Goal: Find specific page/section: Find specific page/section

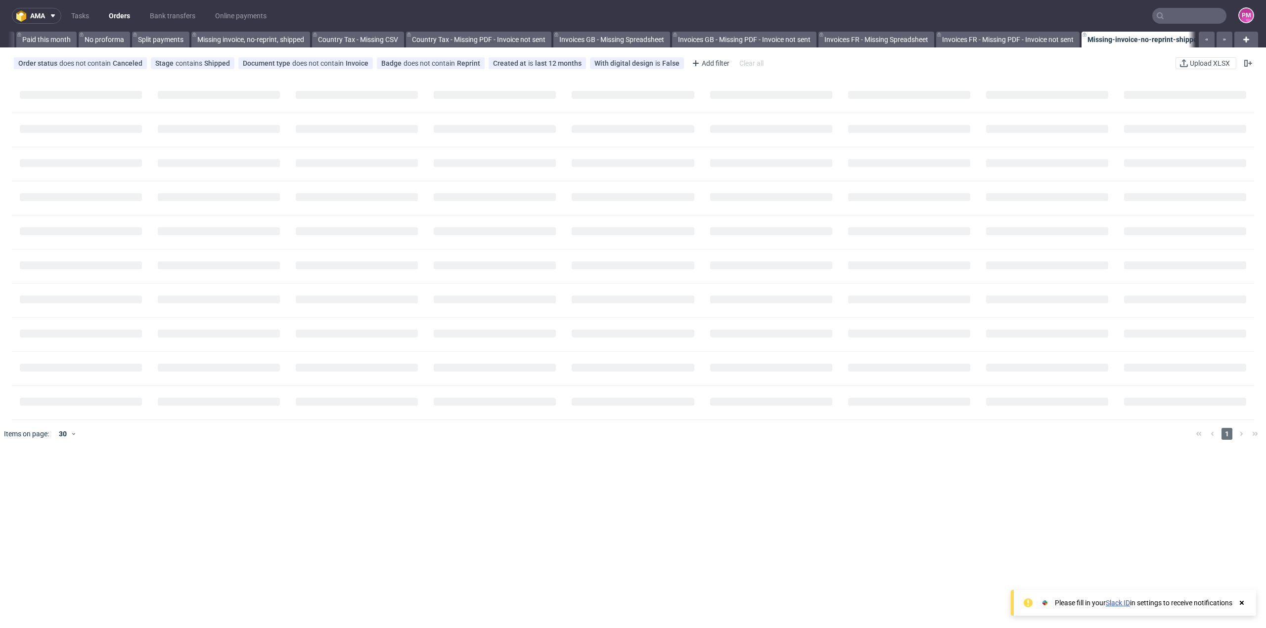
click at [1178, 20] on input "text" at bounding box center [1189, 16] width 74 height 16
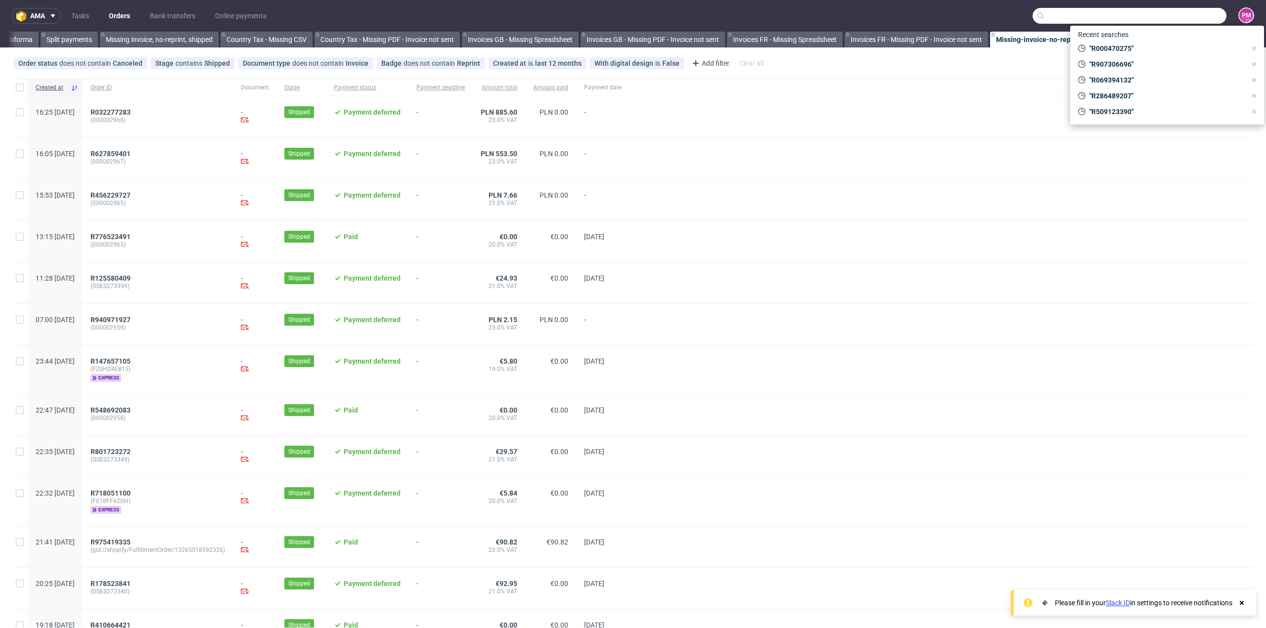
scroll to position [0, 901]
paste input "R742609122"
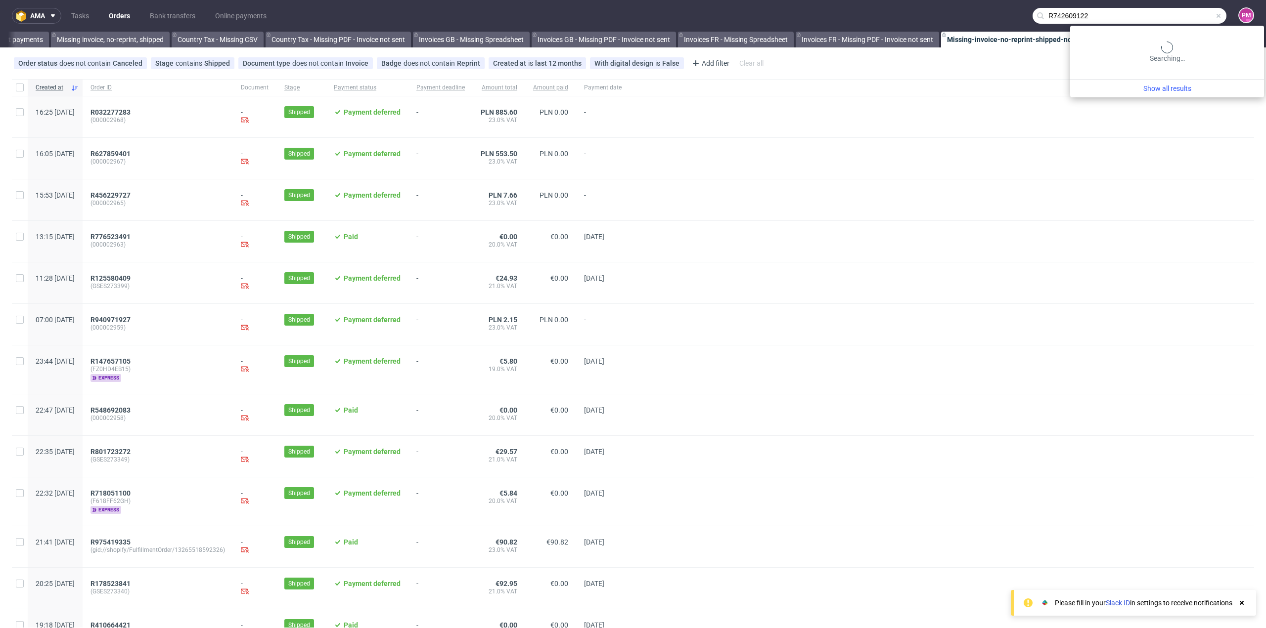
type input "R742609122"
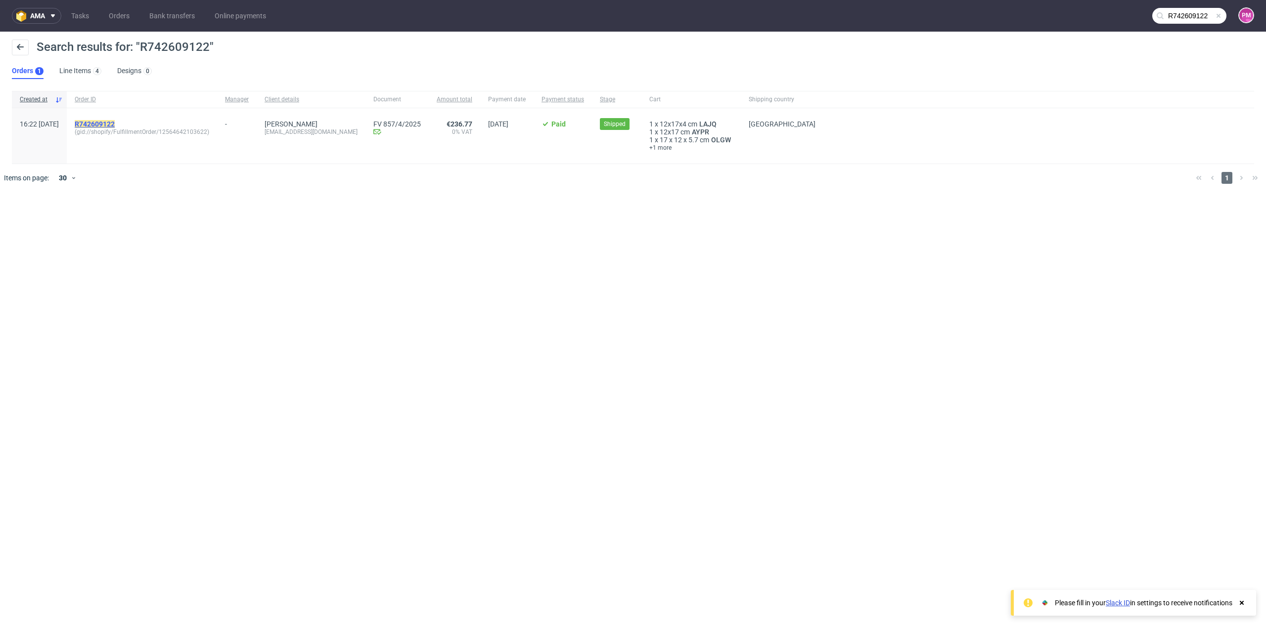
click at [115, 121] on mark "R742609122" at bounding box center [95, 124] width 40 height 8
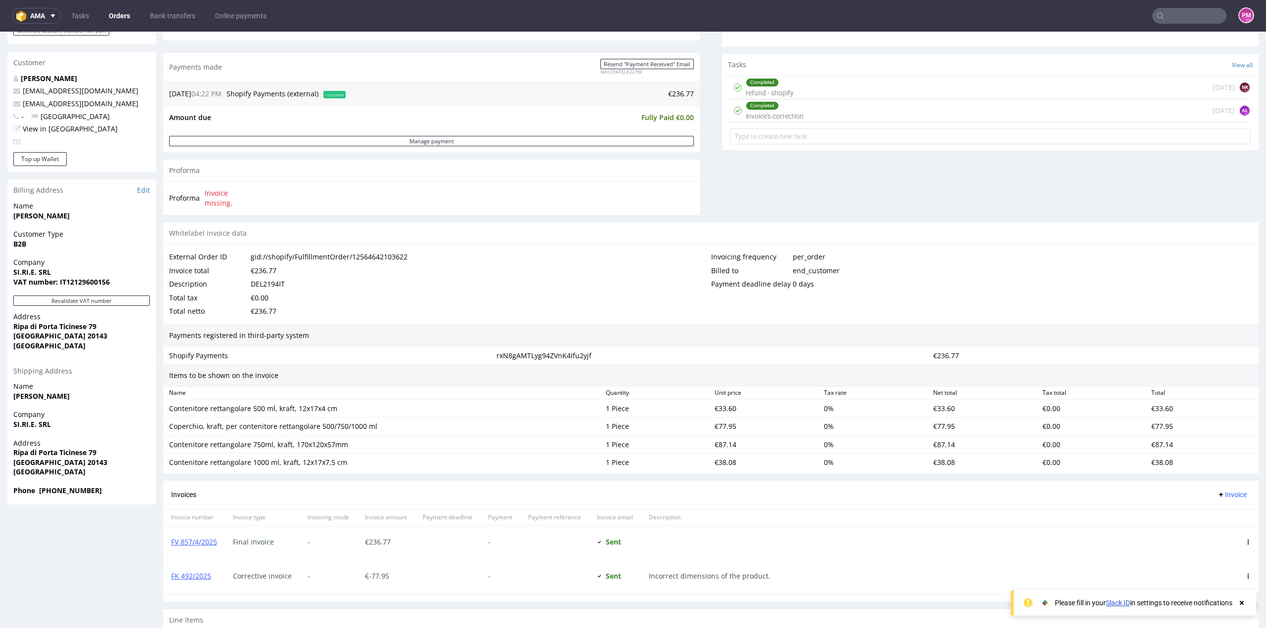
scroll to position [346, 0]
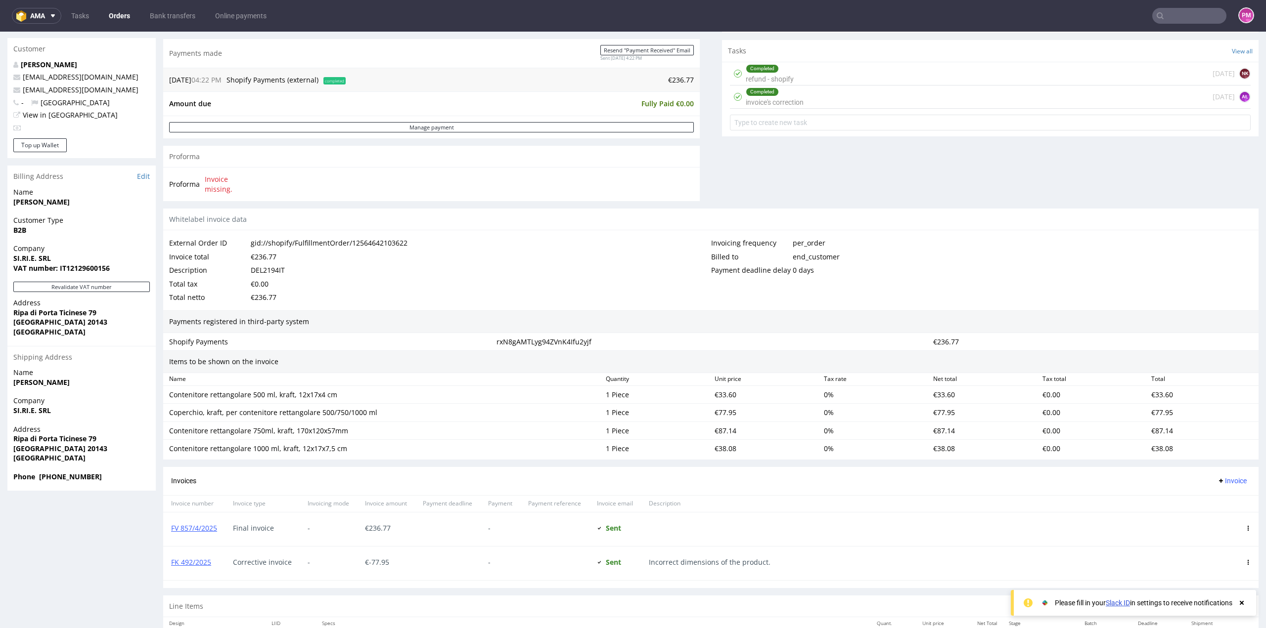
drag, startPoint x: 207, startPoint y: 564, endPoint x: 170, endPoint y: 565, distance: 36.6
click at [170, 565] on div "FK 492/2025" at bounding box center [194, 564] width 62 height 34
copy link "FK 492/2025"
click at [1189, 13] on input "text" at bounding box center [1189, 16] width 74 height 16
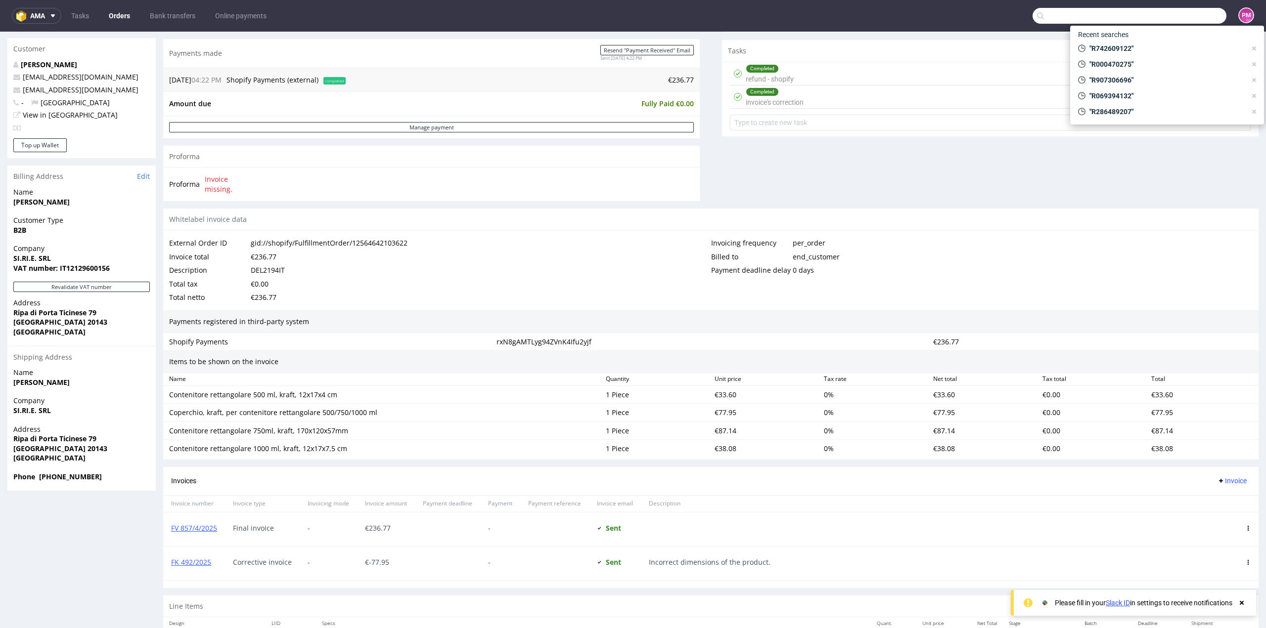
paste input "R044277478"
type input "R044277478"
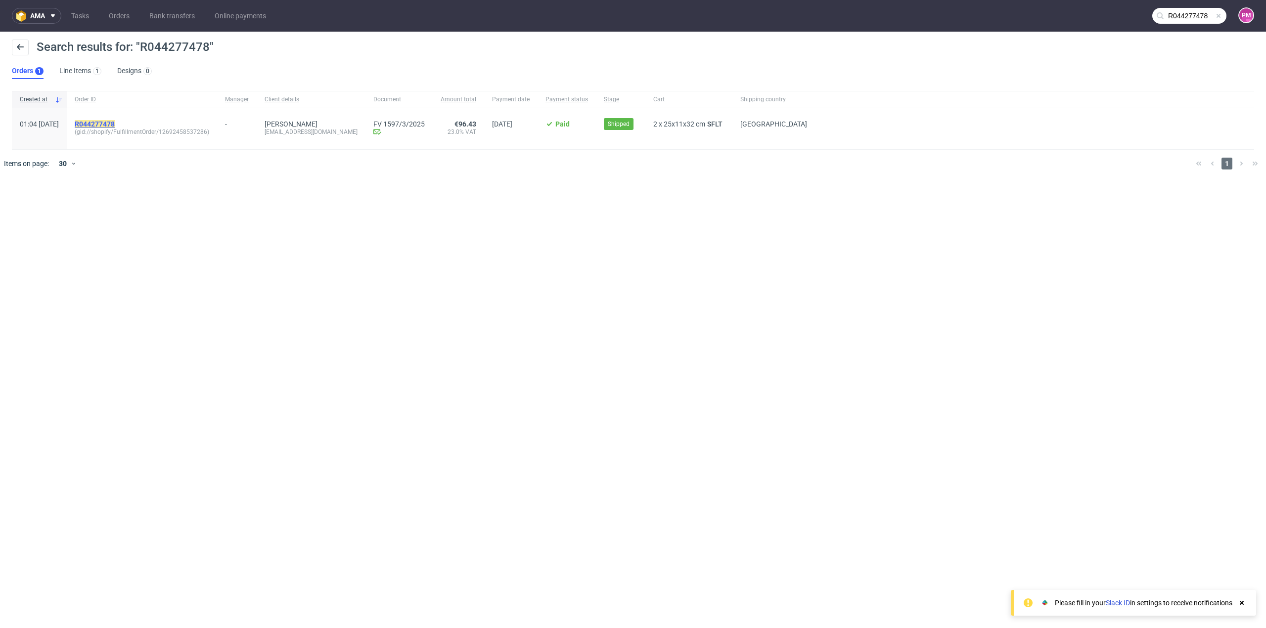
click at [110, 129] on span "(gid://shopify/FulfillmentOrder/12692458537286)" at bounding box center [142, 132] width 134 height 8
click at [108, 123] on mark "R044277478" at bounding box center [95, 124] width 40 height 8
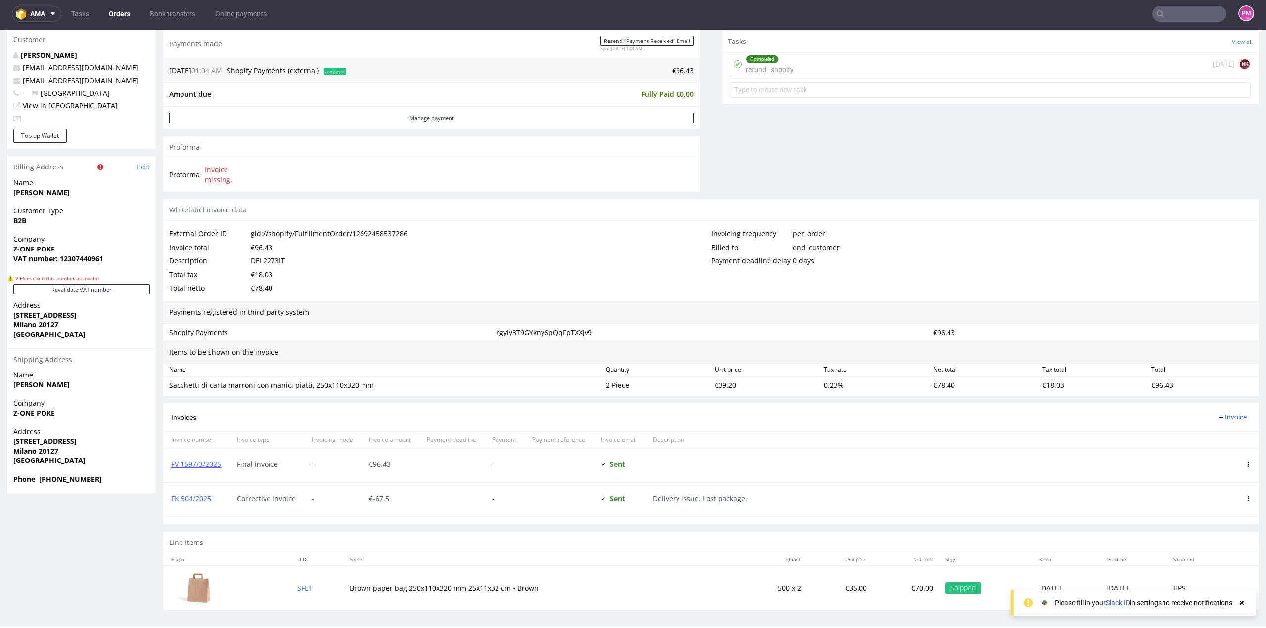
scroll to position [2, 0]
drag, startPoint x: 211, startPoint y: 495, endPoint x: 171, endPoint y: 501, distance: 40.0
click at [171, 501] on div "FK 504/2025" at bounding box center [196, 500] width 66 height 34
copy link "FK 504/2025"
click at [1172, 10] on input "text" at bounding box center [1189, 13] width 74 height 16
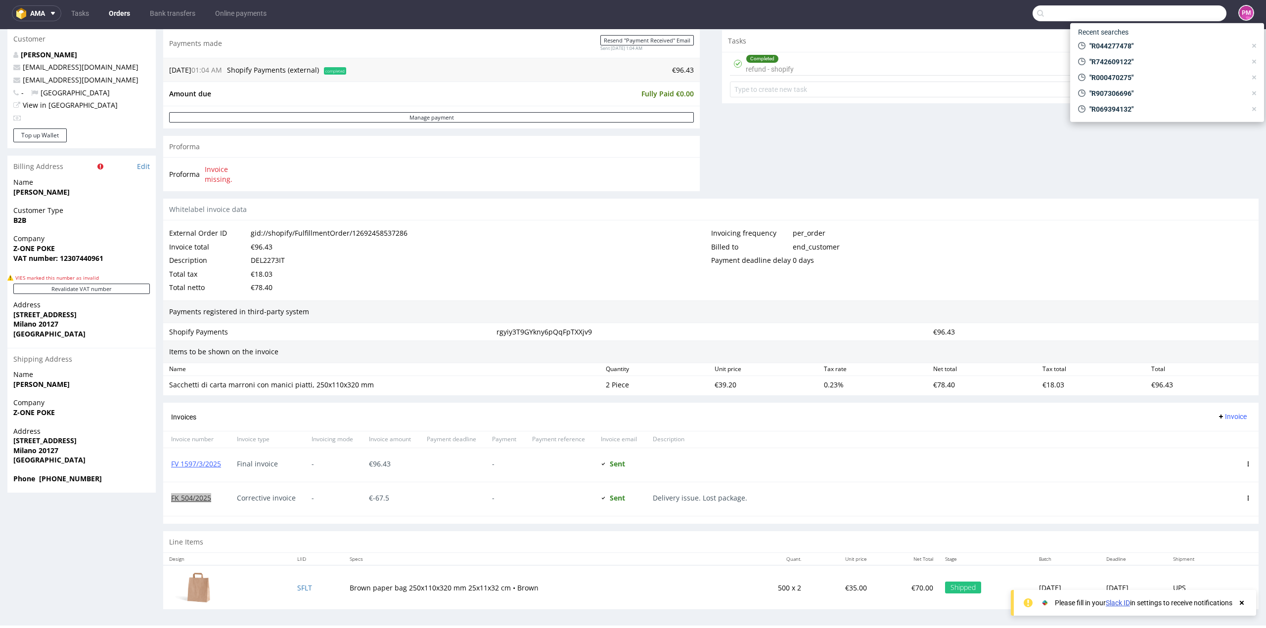
paste input "R061346408"
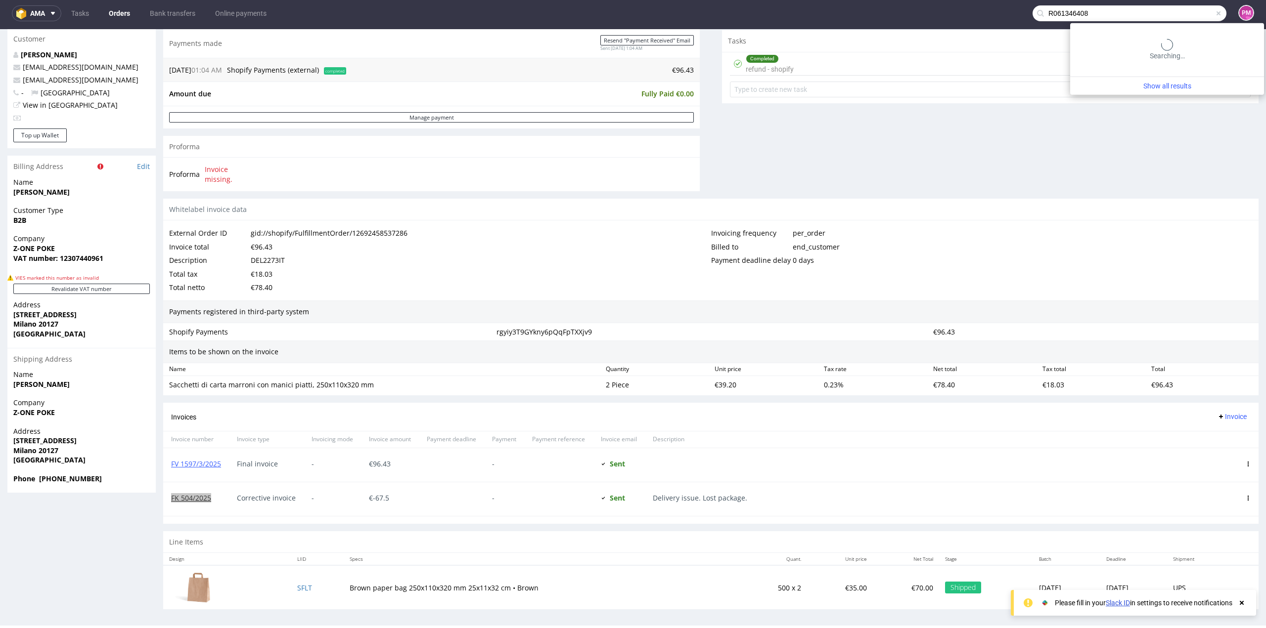
type input "R061346408"
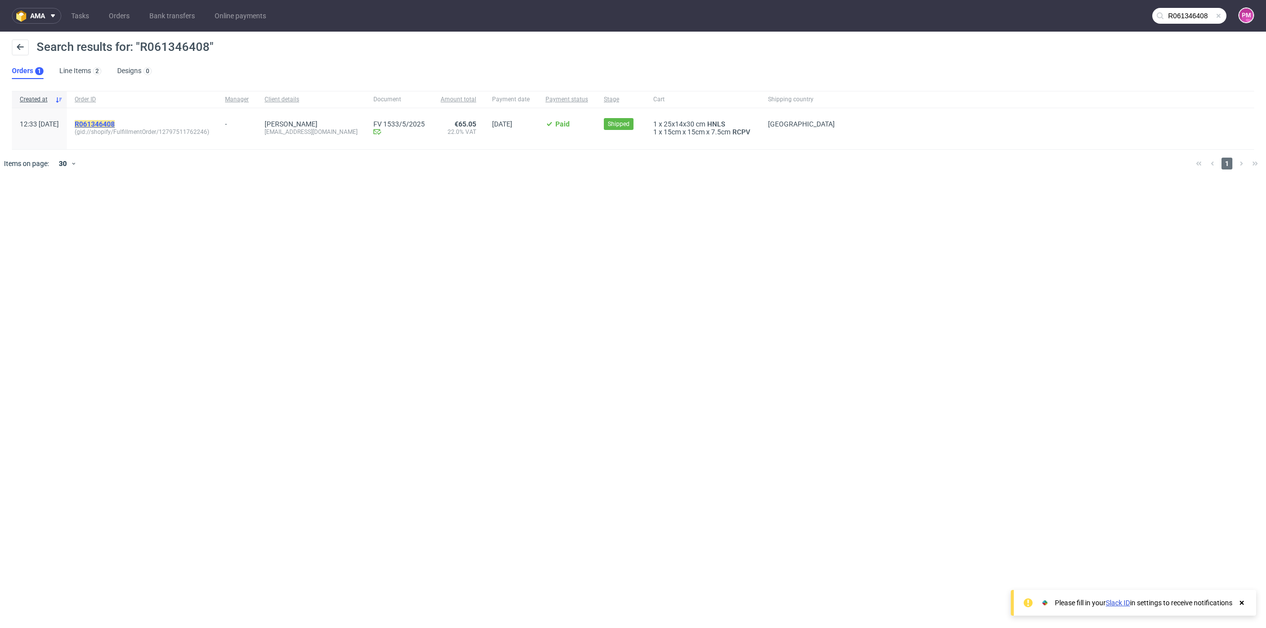
click at [115, 125] on mark "R061346408" at bounding box center [95, 124] width 40 height 8
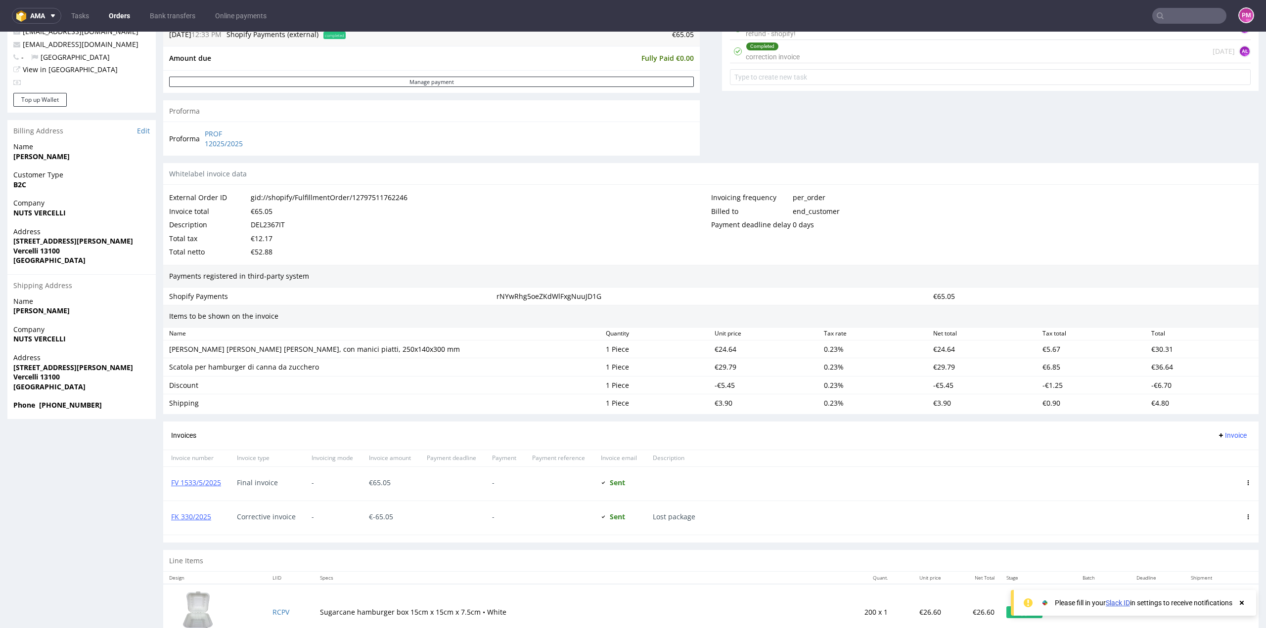
scroll to position [438, 0]
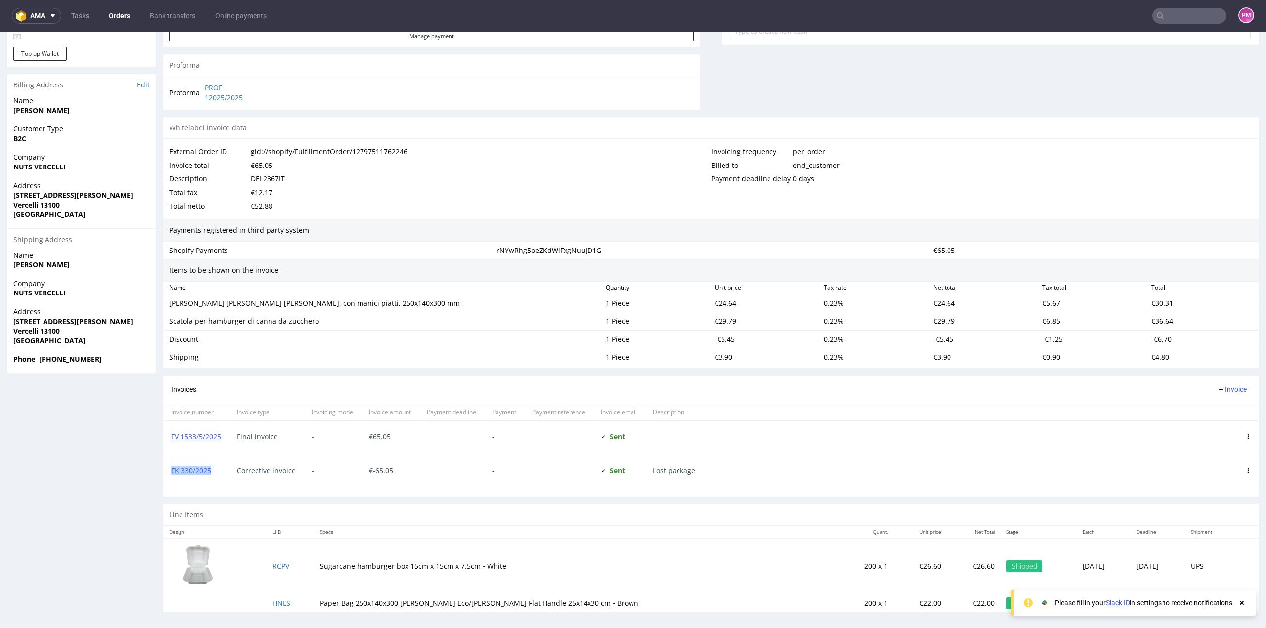
drag, startPoint x: 214, startPoint y: 470, endPoint x: 169, endPoint y: 471, distance: 45.0
click at [169, 471] on div "FK 330/2025" at bounding box center [196, 472] width 66 height 34
copy link "FK 330/2025"
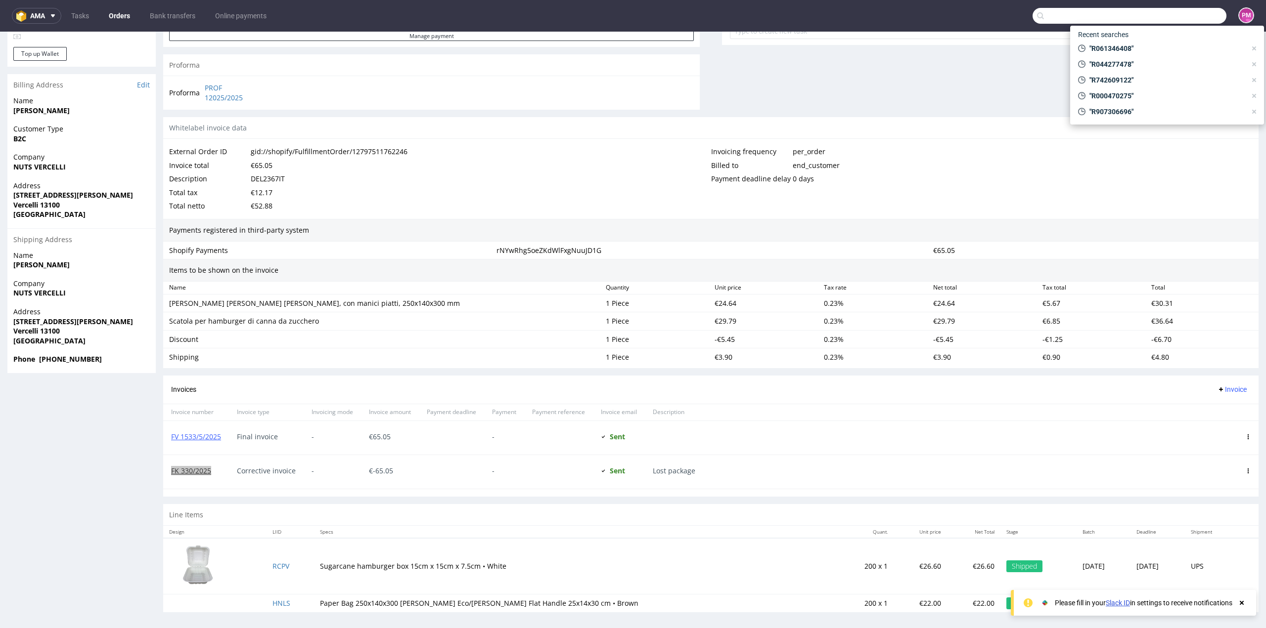
click at [1164, 16] on input "text" at bounding box center [1129, 16] width 194 height 16
paste input "R823860472"
type input "R823860472"
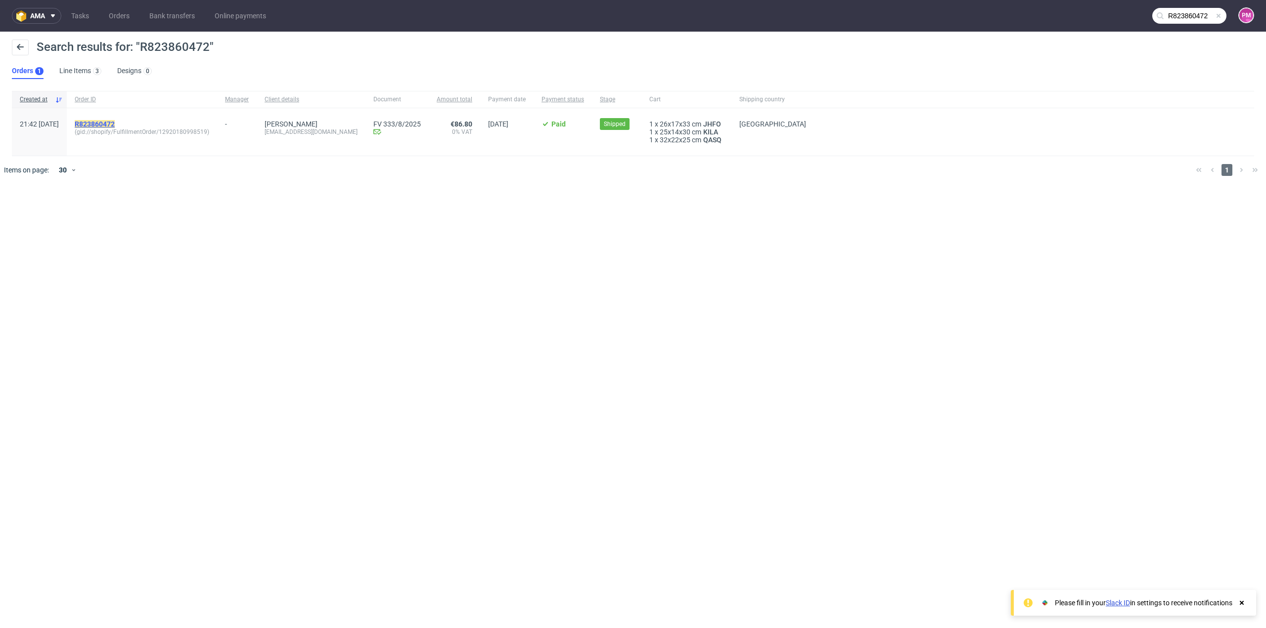
click at [115, 122] on mark "R823860472" at bounding box center [95, 124] width 40 height 8
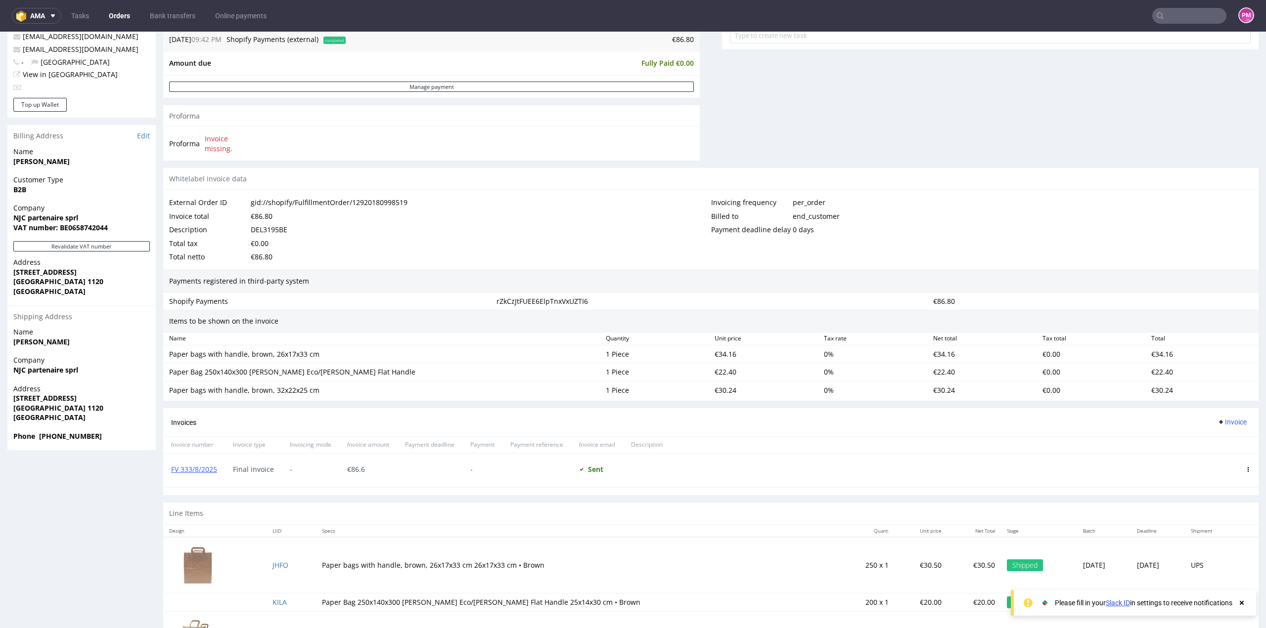
scroll to position [396, 0]
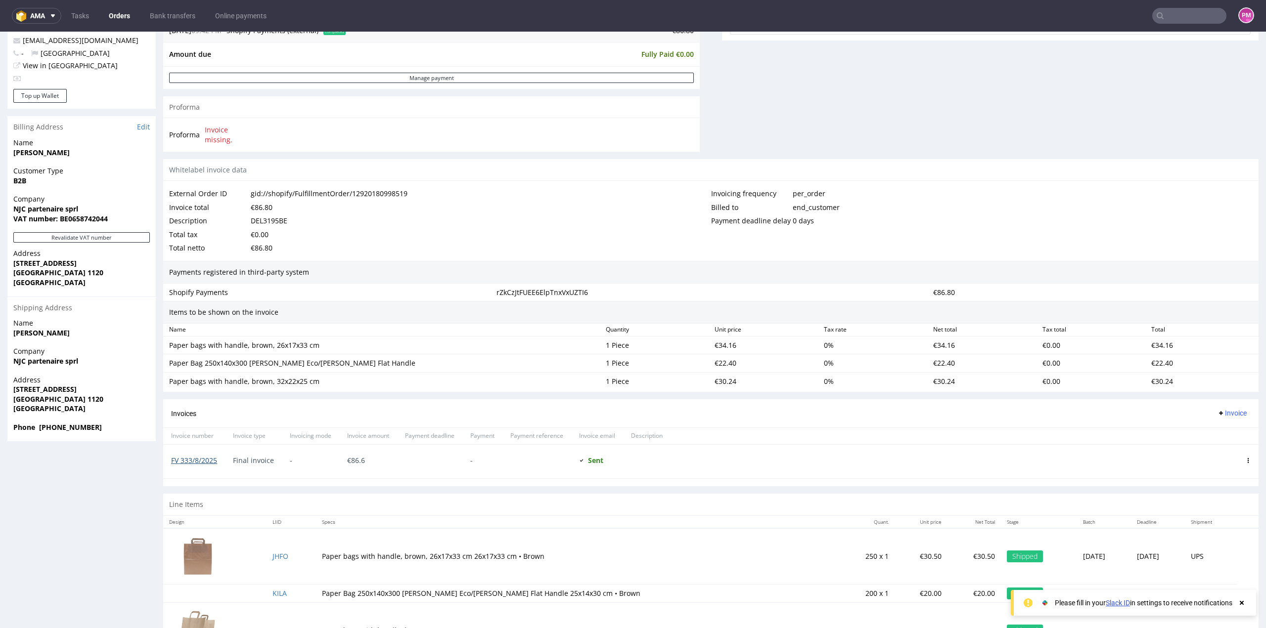
click at [207, 456] on link "FV 333/8/2025" at bounding box center [194, 460] width 46 height 9
click at [1176, 13] on input "text" at bounding box center [1189, 16] width 74 height 16
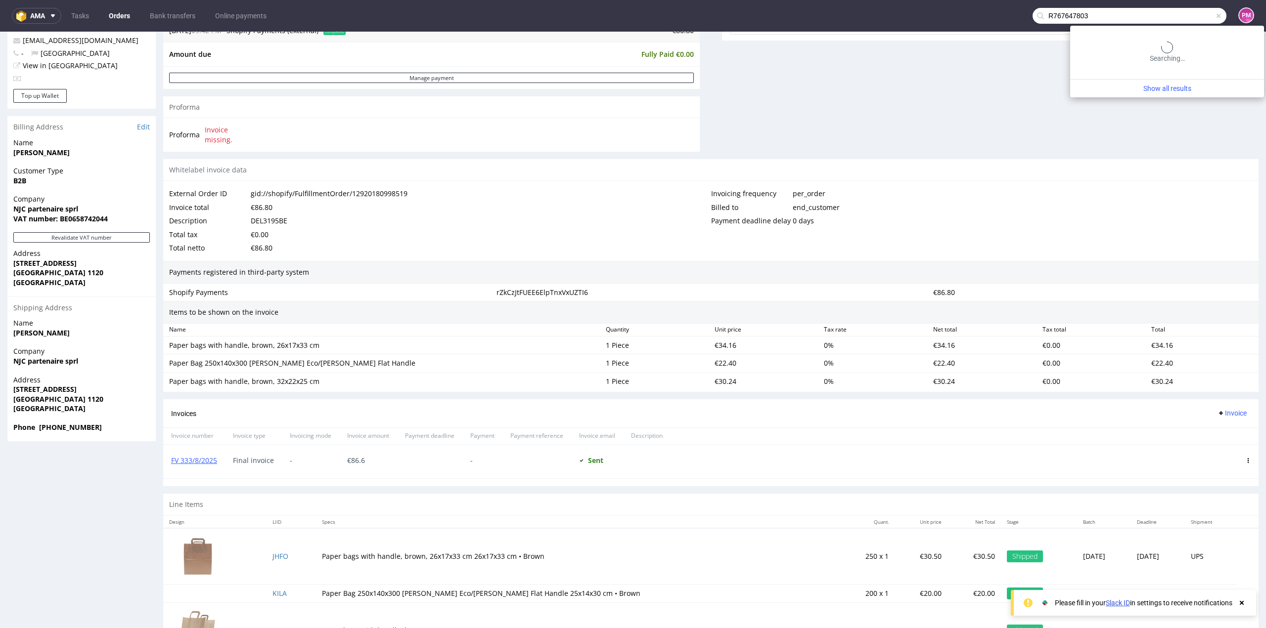
type input "R767647803"
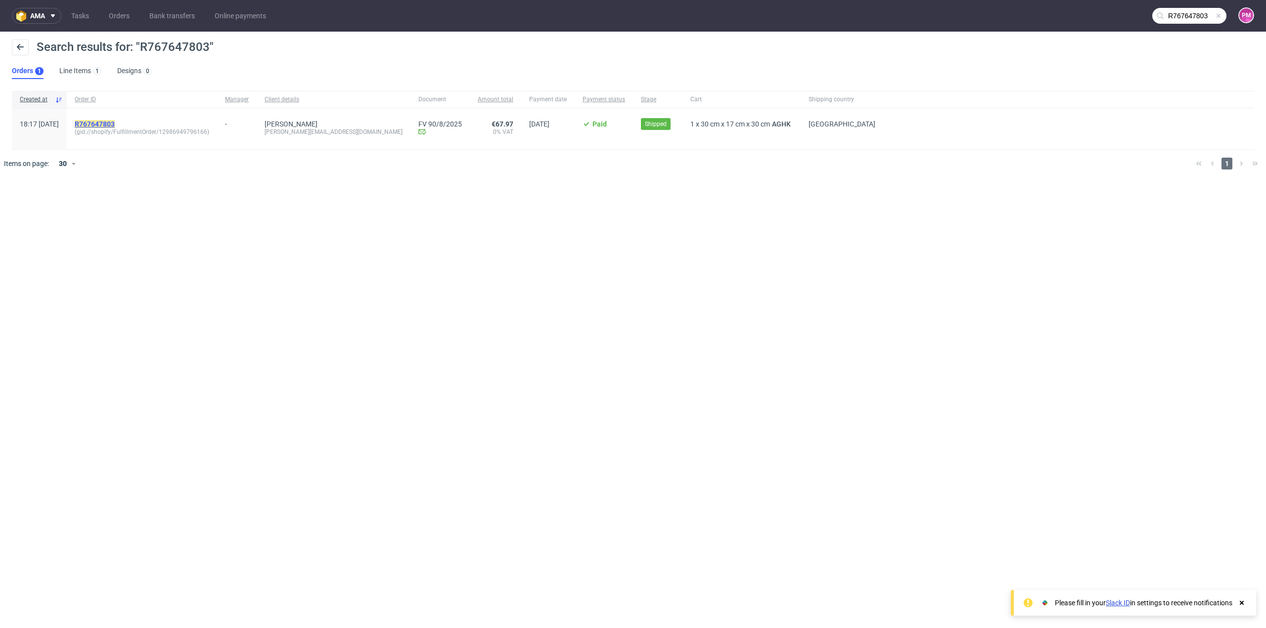
click at [115, 124] on mark "R767647803" at bounding box center [95, 124] width 40 height 8
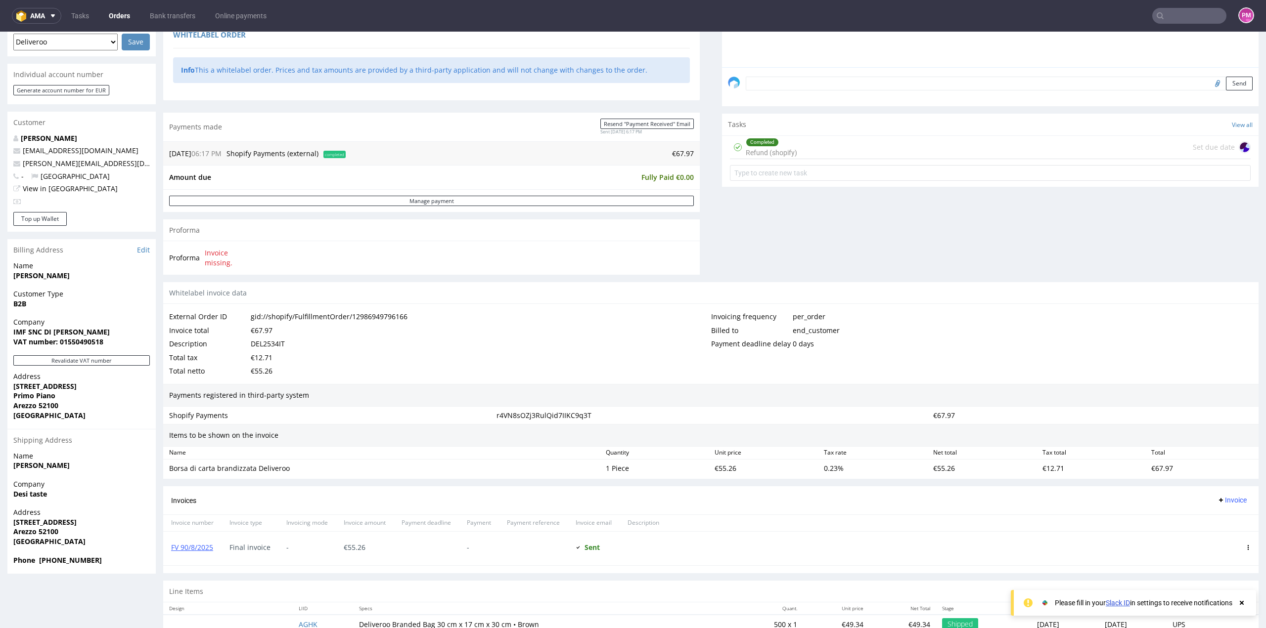
scroll to position [294, 0]
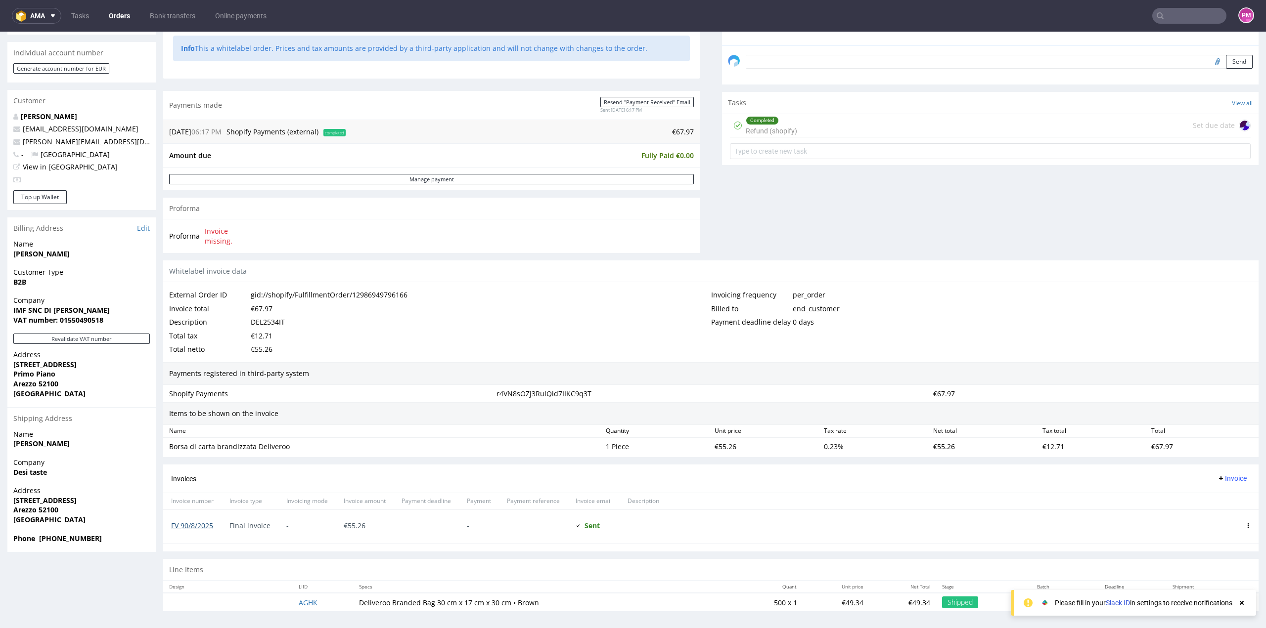
click at [199, 524] on link "FV 90/8/2025" at bounding box center [192, 525] width 42 height 9
click at [1174, 13] on input "text" at bounding box center [1189, 16] width 74 height 16
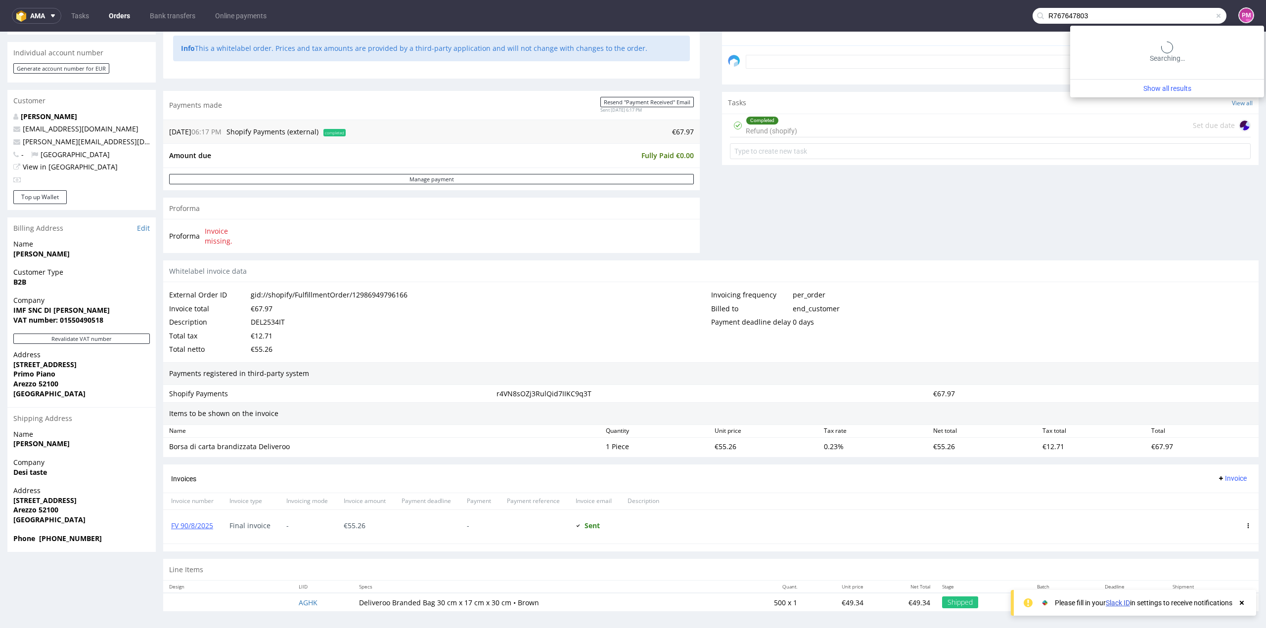
type input "R767647803"
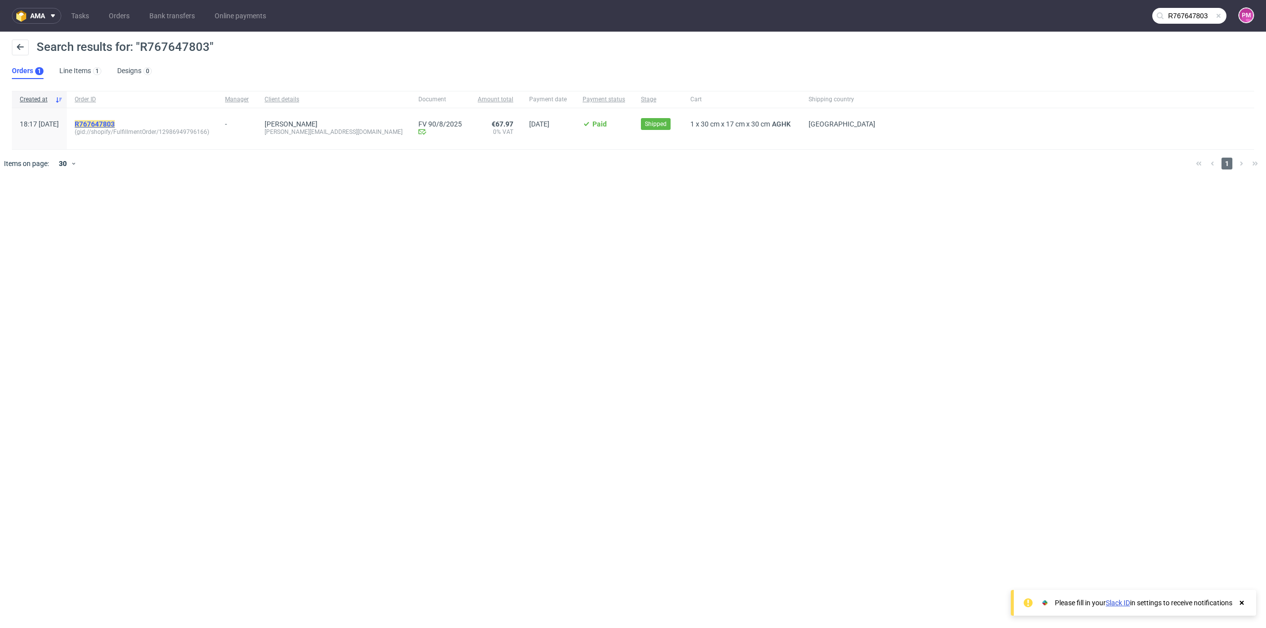
click at [115, 121] on mark "R767647803" at bounding box center [95, 124] width 40 height 8
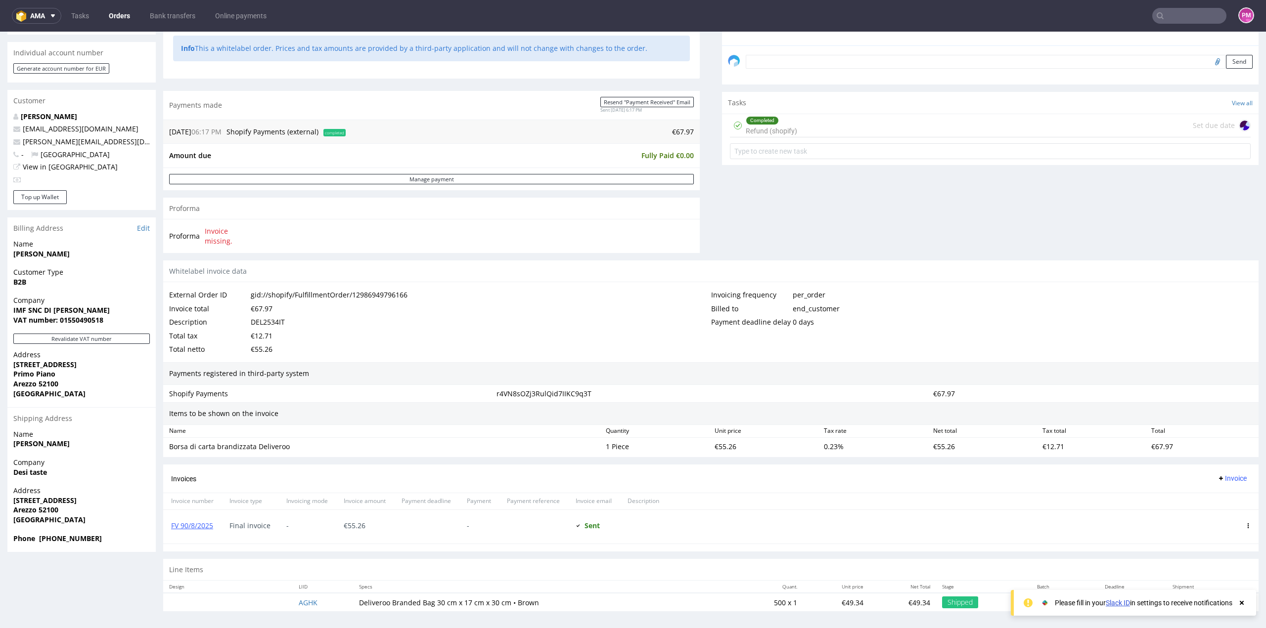
scroll to position [2, 0]
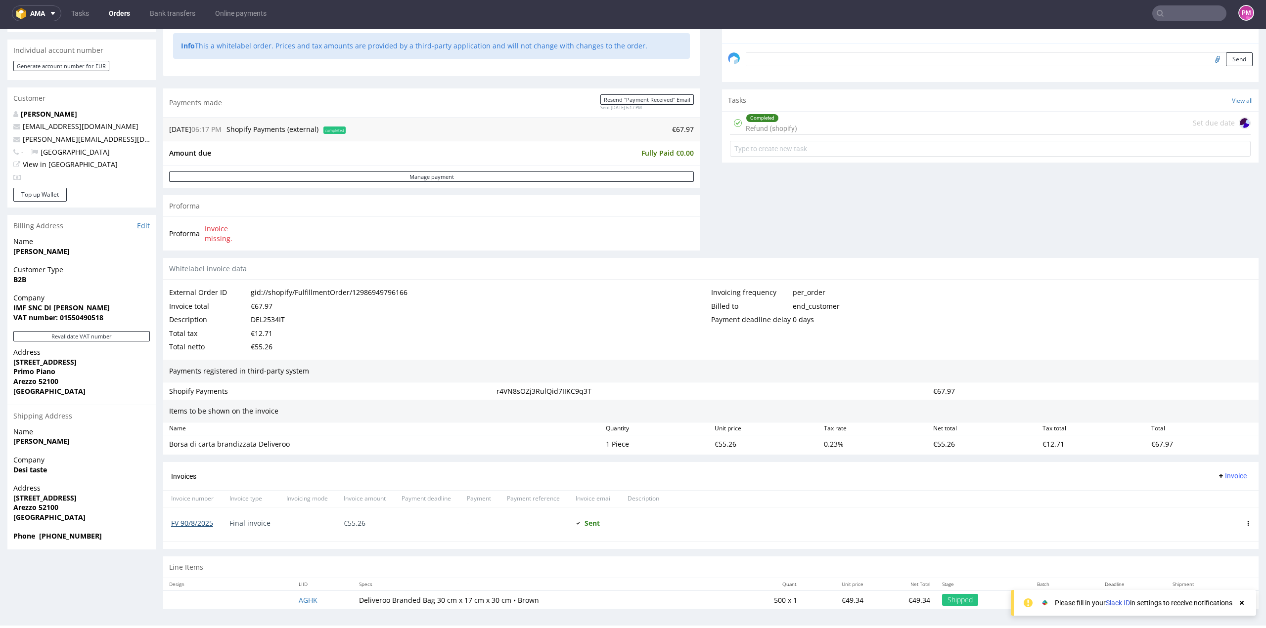
click at [205, 520] on link "FV 90/8/2025" at bounding box center [192, 523] width 42 height 9
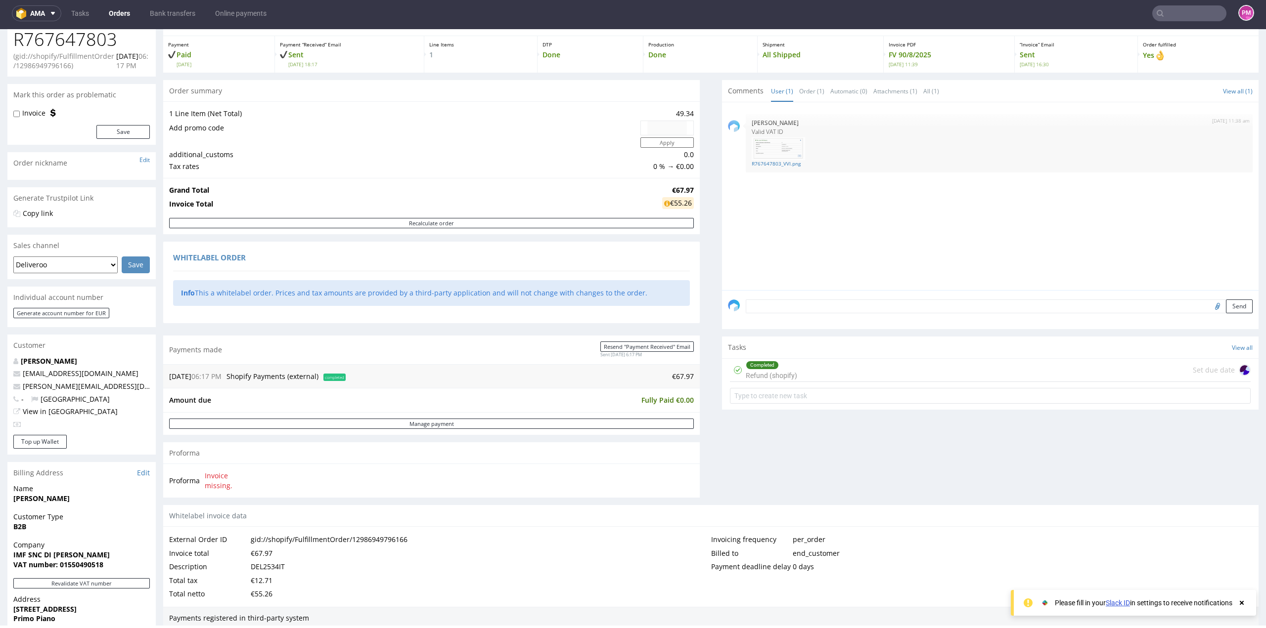
click at [1171, 14] on input "text" at bounding box center [1189, 13] width 74 height 16
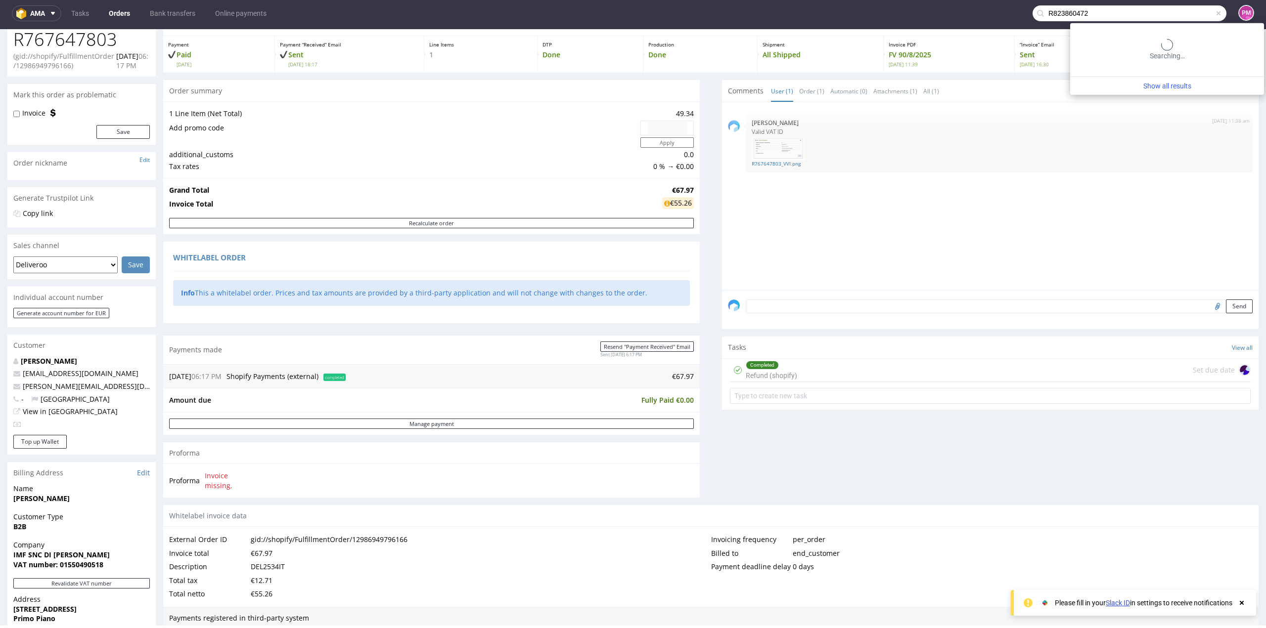
type input "R823860472"
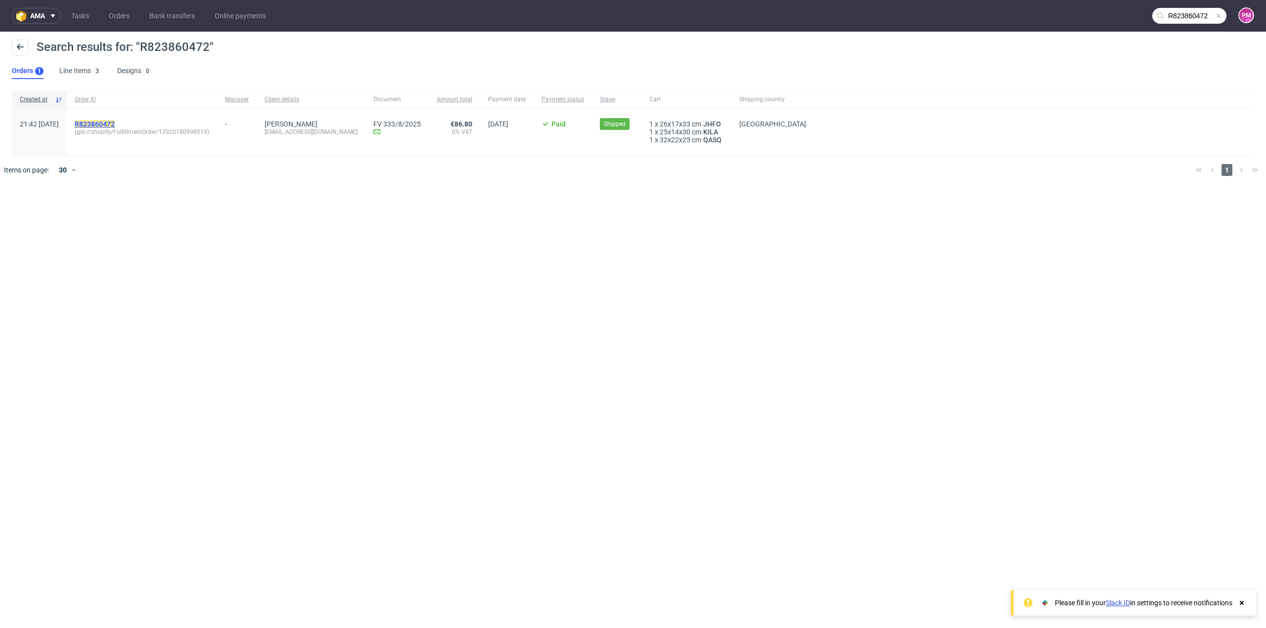
click at [115, 126] on mark "R823860472" at bounding box center [95, 124] width 40 height 8
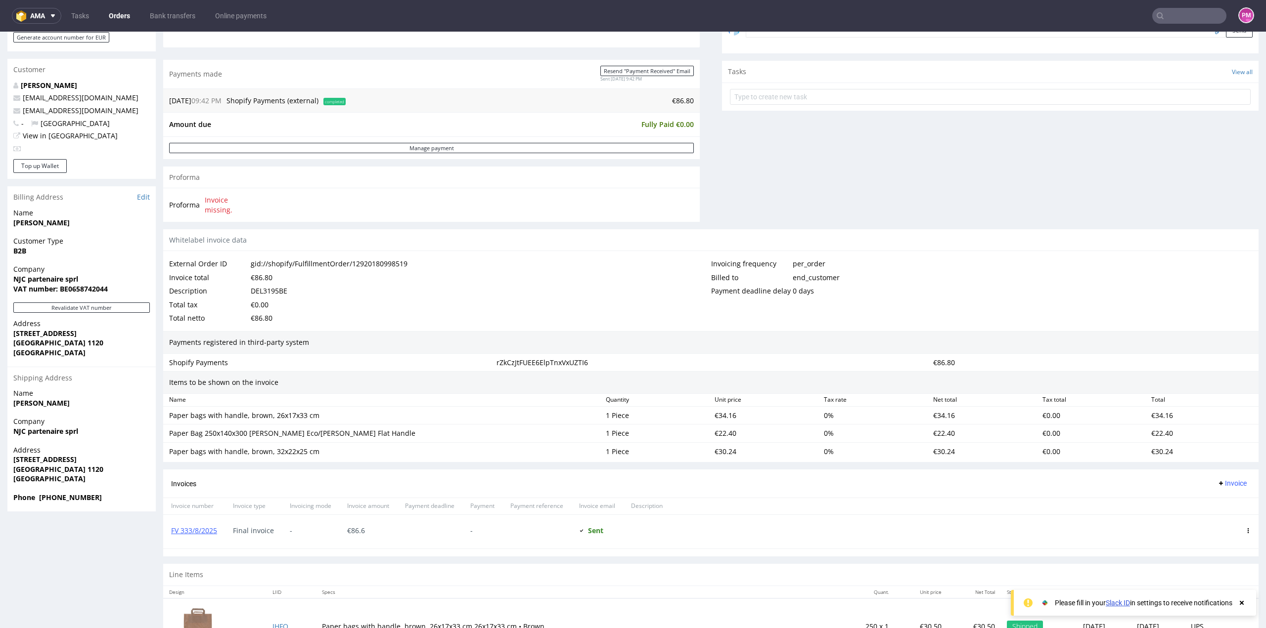
scroll to position [441, 0]
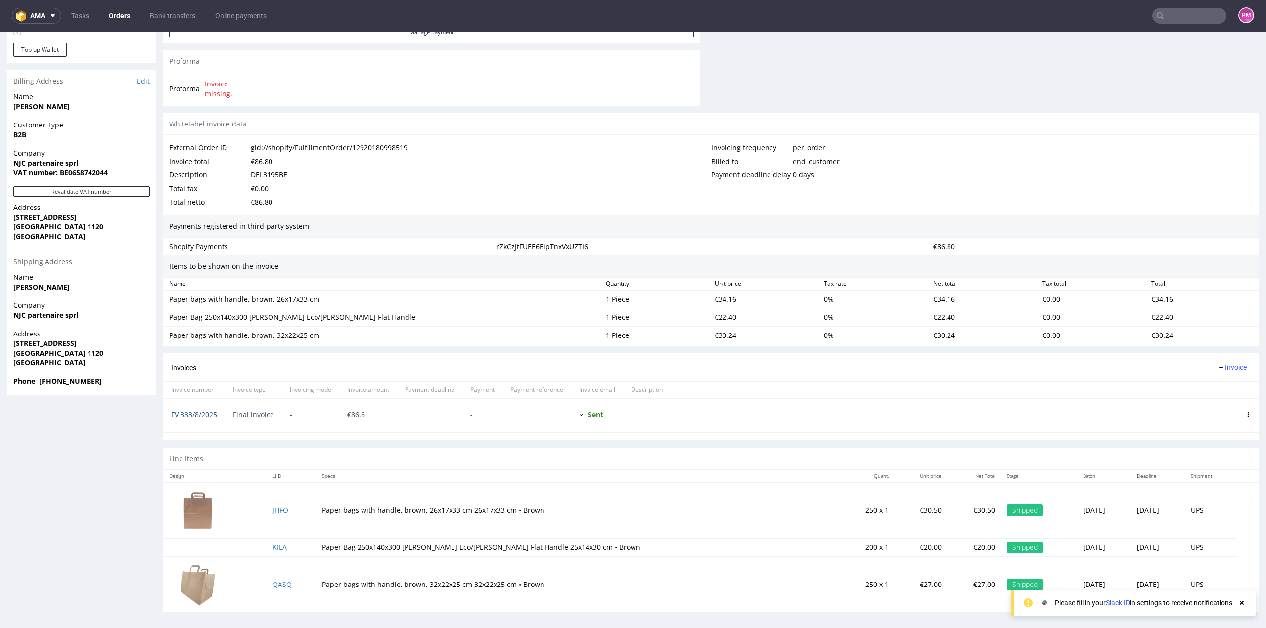
click at [192, 412] on link "FV 333/8/2025" at bounding box center [194, 414] width 46 height 9
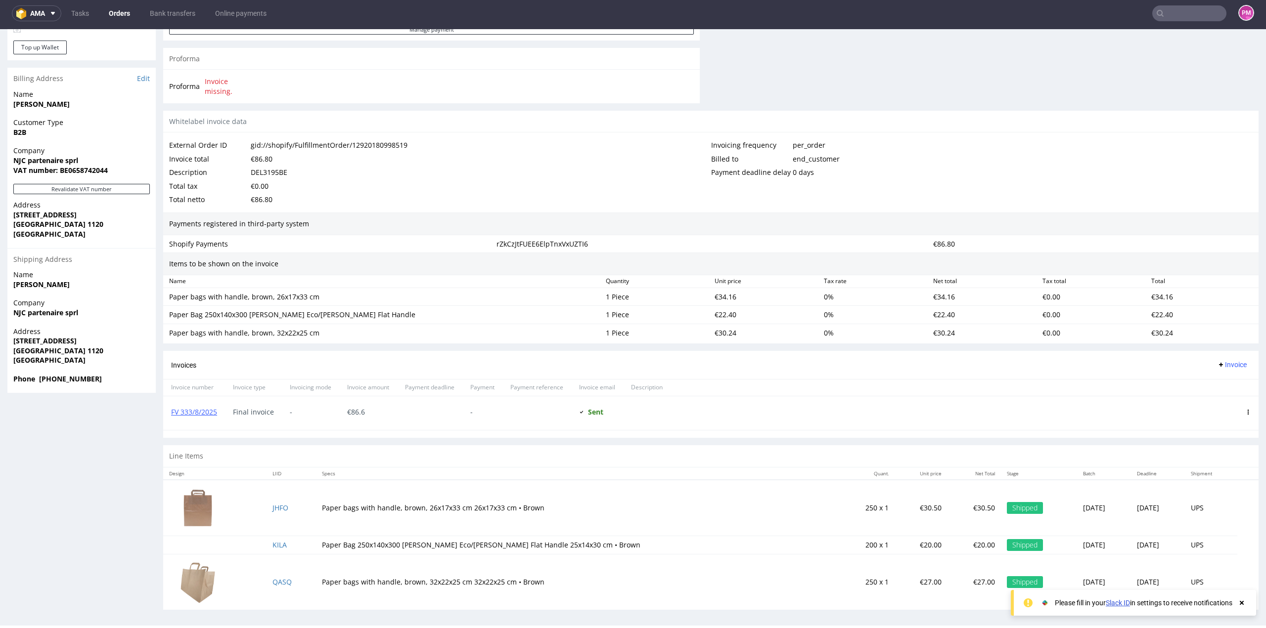
click at [1176, 14] on input "text" at bounding box center [1189, 13] width 74 height 16
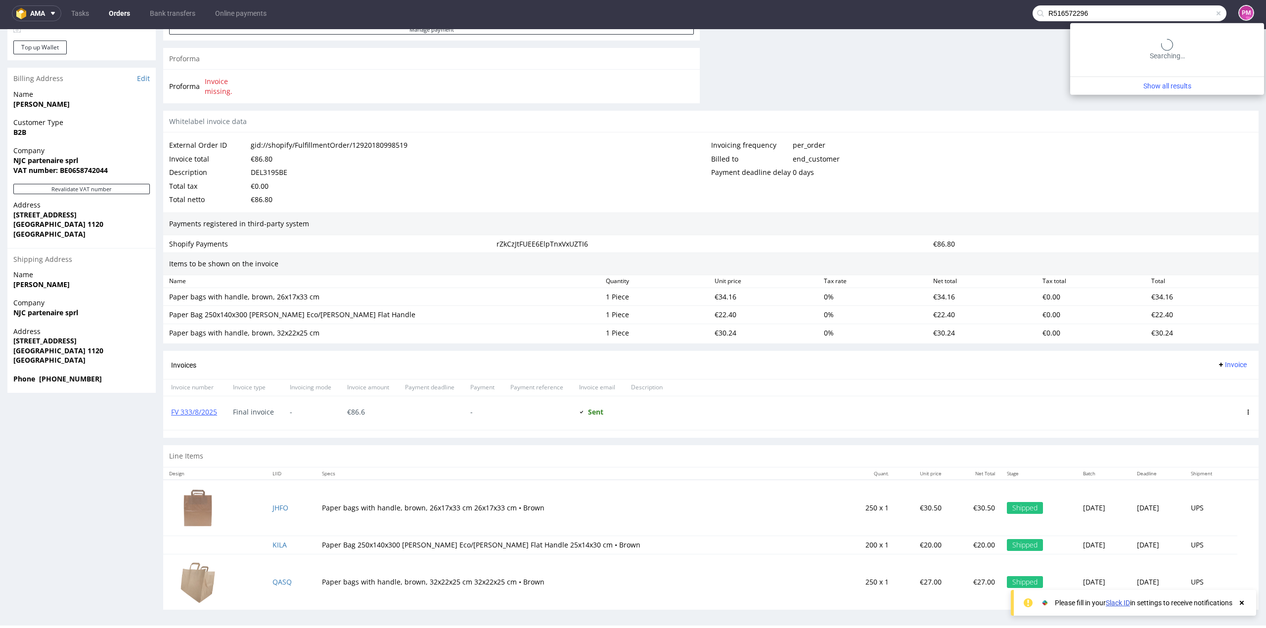
type input "R516572296"
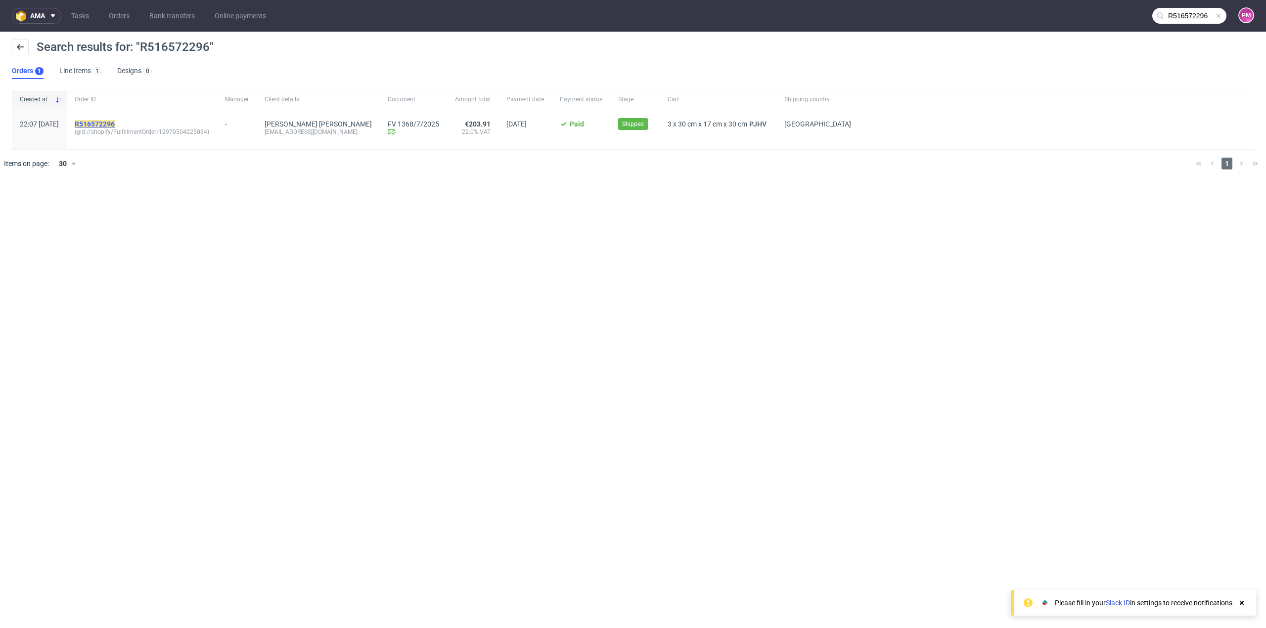
click at [115, 124] on mark "R516572296" at bounding box center [95, 124] width 40 height 8
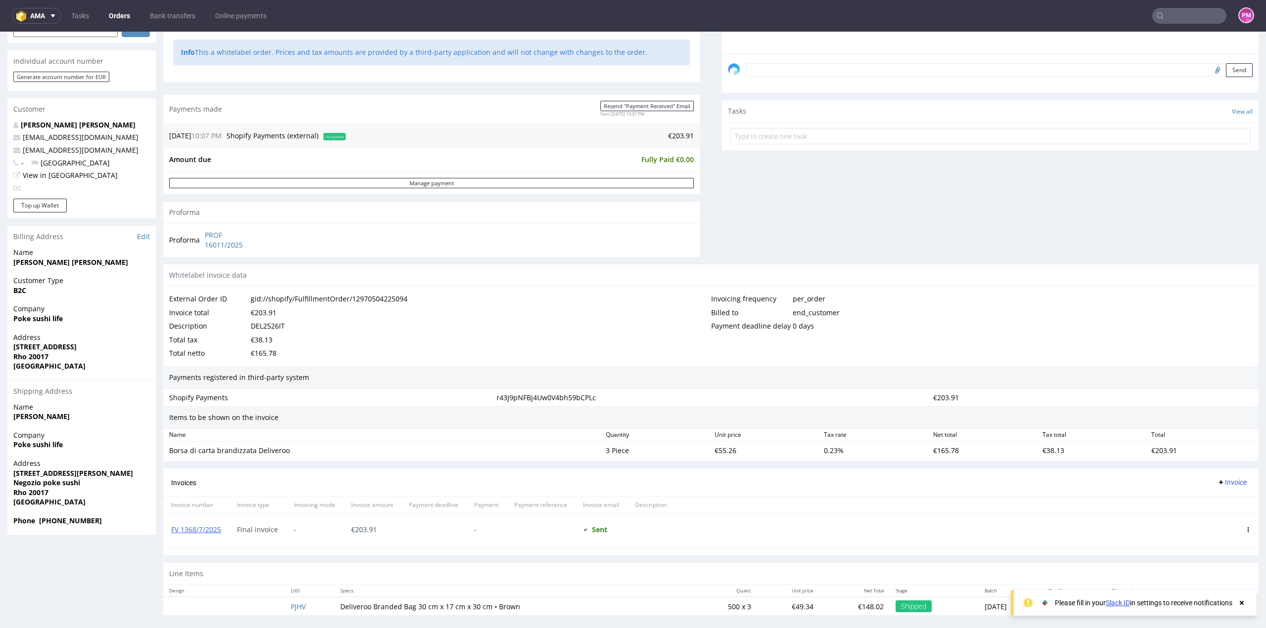
scroll to position [290, 0]
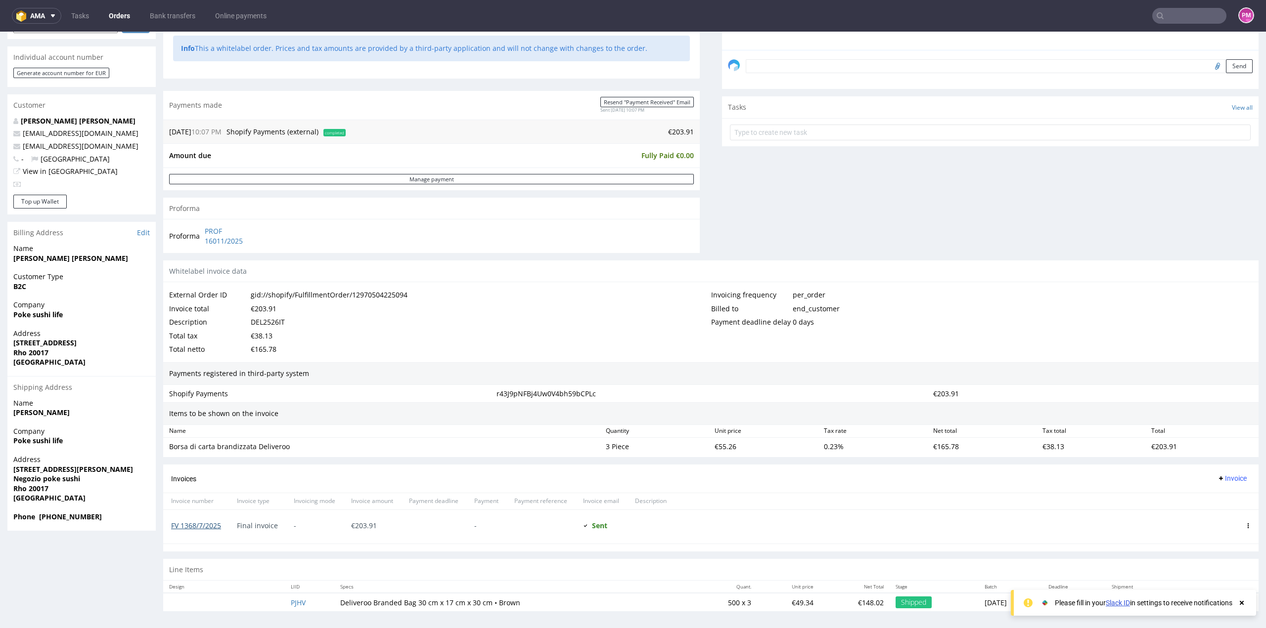
click at [205, 522] on link "FV 1368/7/2025" at bounding box center [196, 525] width 50 height 9
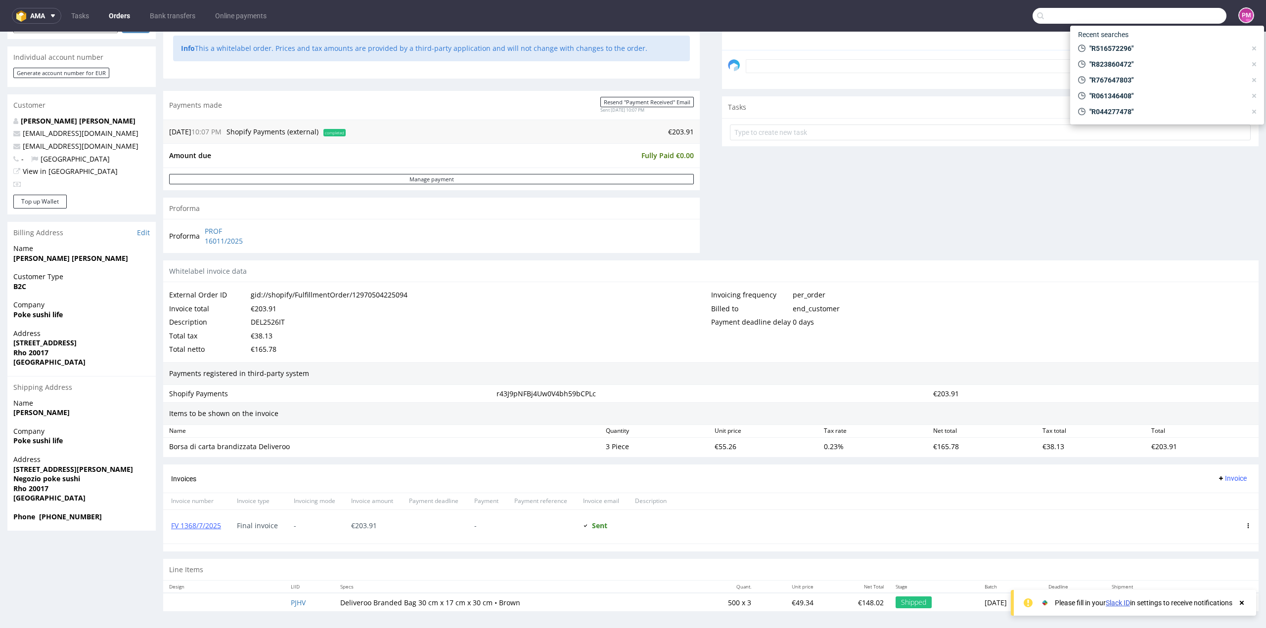
click at [1178, 20] on input "text" at bounding box center [1129, 16] width 194 height 16
type input "R290960361"
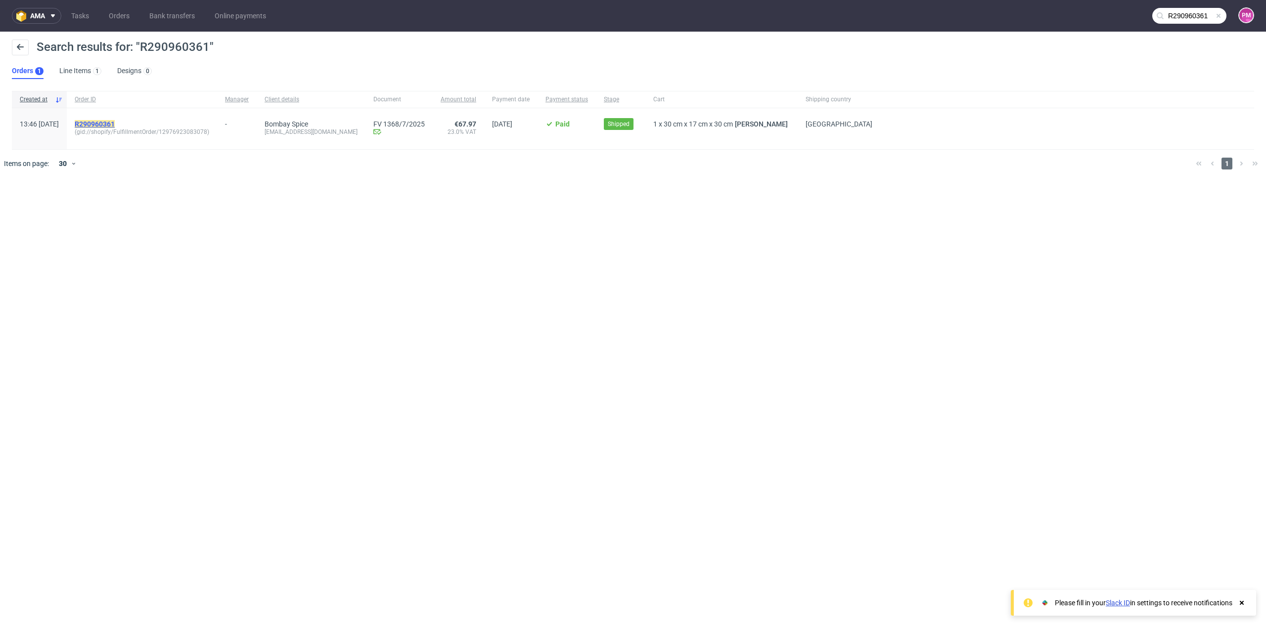
click at [115, 123] on mark "R290960361" at bounding box center [95, 124] width 40 height 8
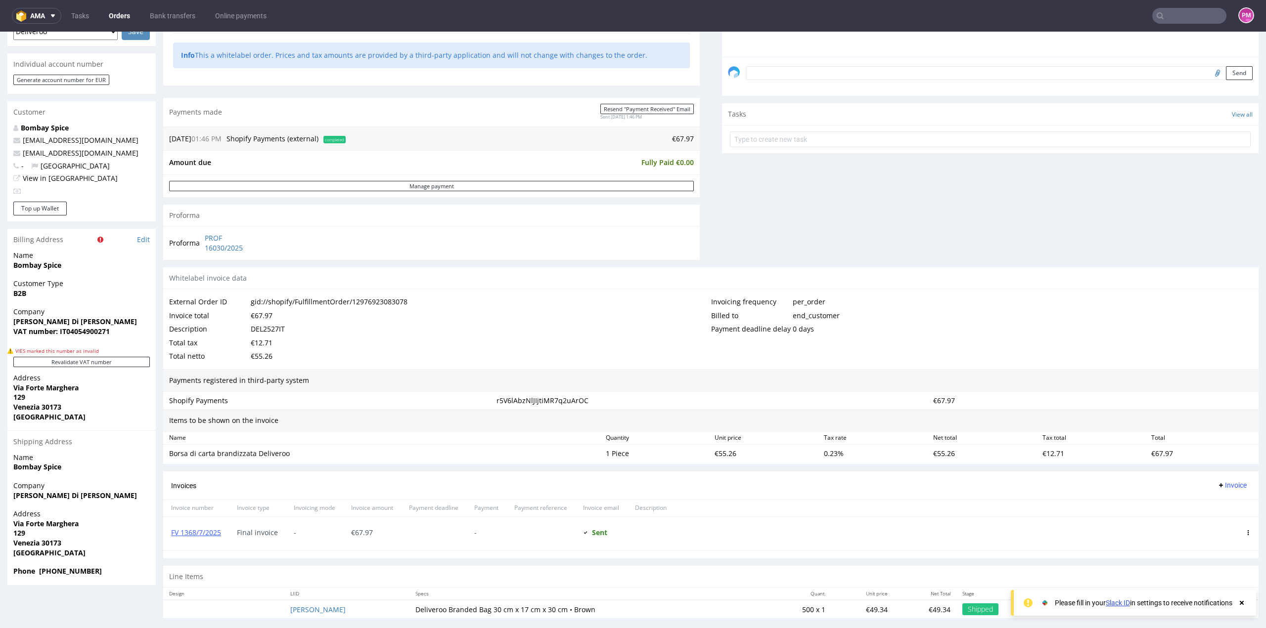
scroll to position [317, 0]
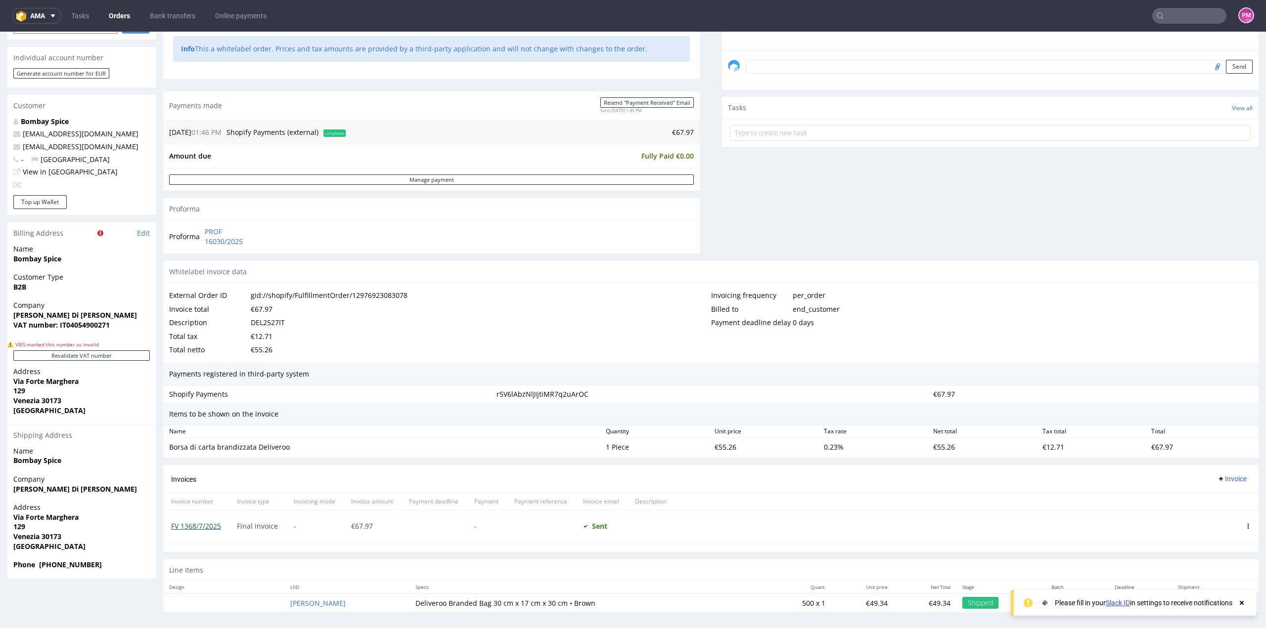
click at [191, 528] on link "FV 1368/7/2025" at bounding box center [196, 526] width 50 height 9
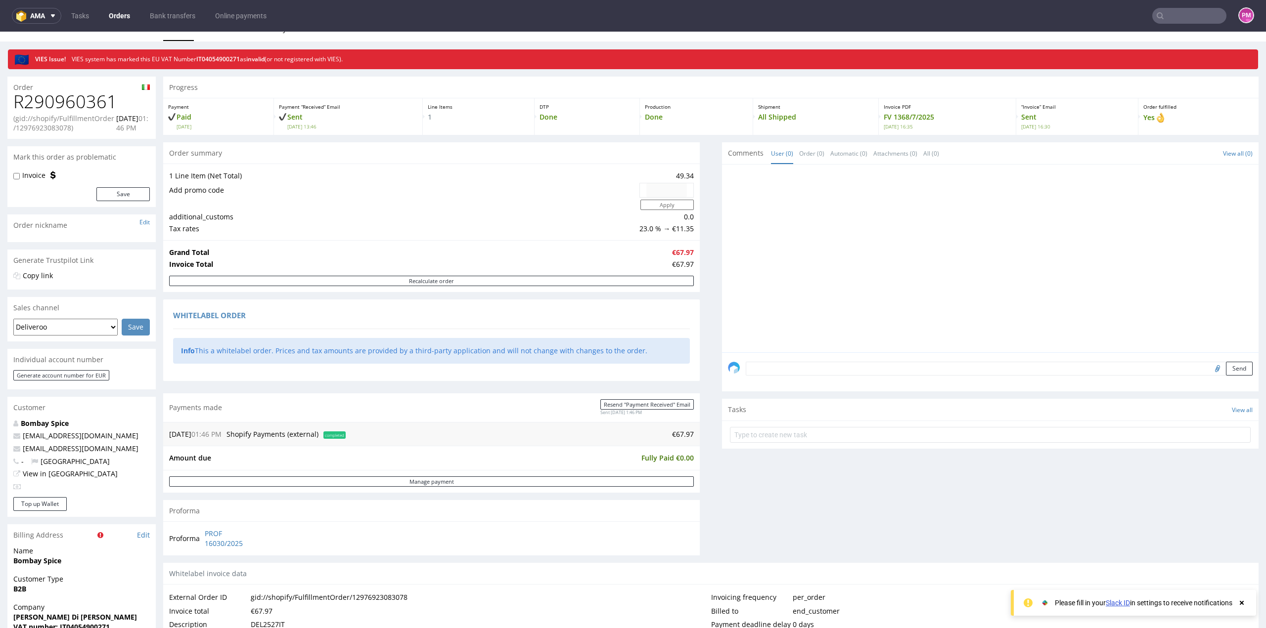
scroll to position [0, 0]
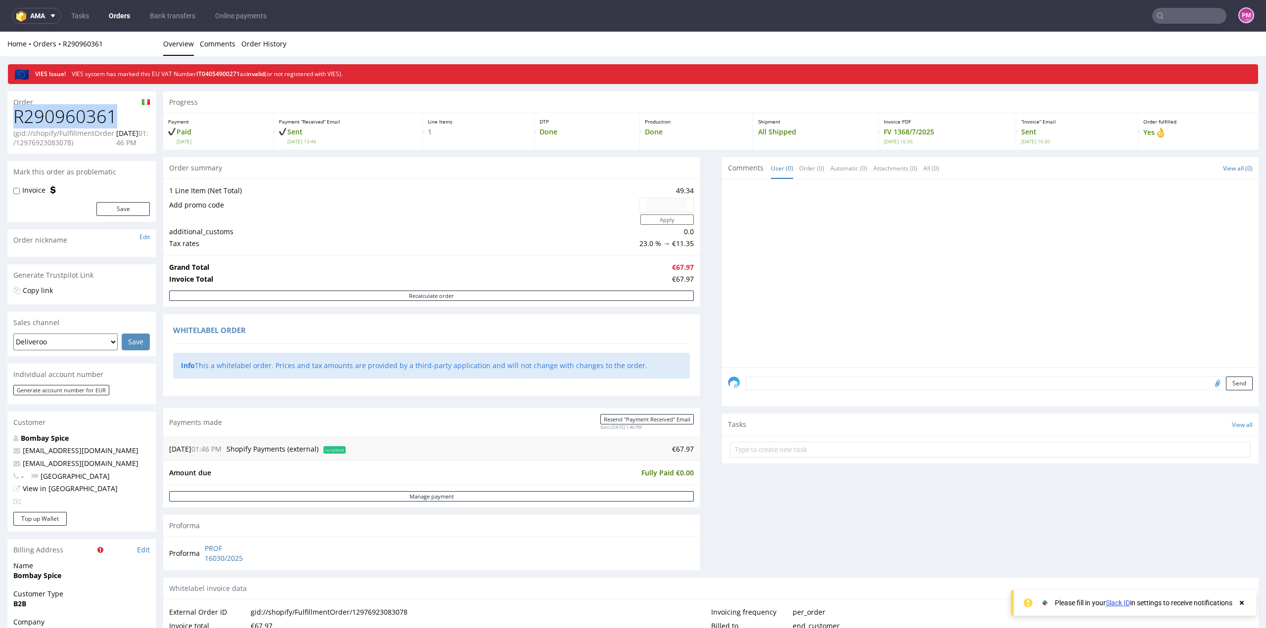
drag, startPoint x: 115, startPoint y: 115, endPoint x: 0, endPoint y: 119, distance: 115.3
click at [0, 119] on div "Order R290960361 (gid://shopify/FulfillmentOrder/12976923083078) [DATE] 01:46 P…" at bounding box center [633, 514] width 1266 height 860
copy h1 "R290960361"
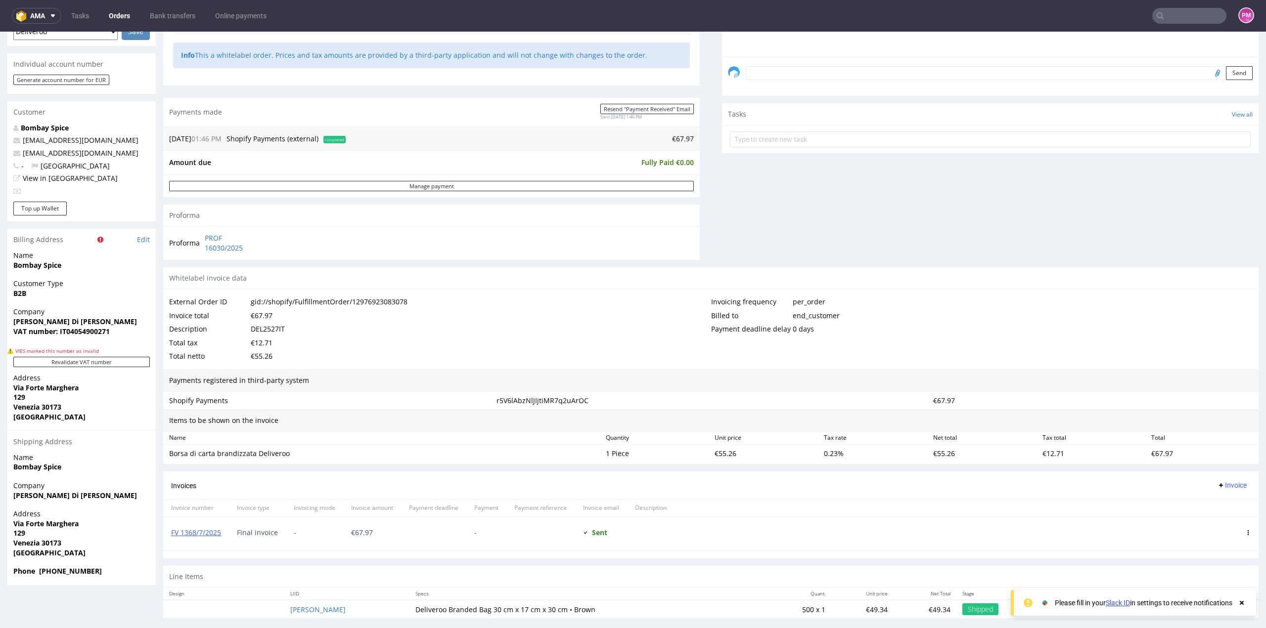
scroll to position [317, 0]
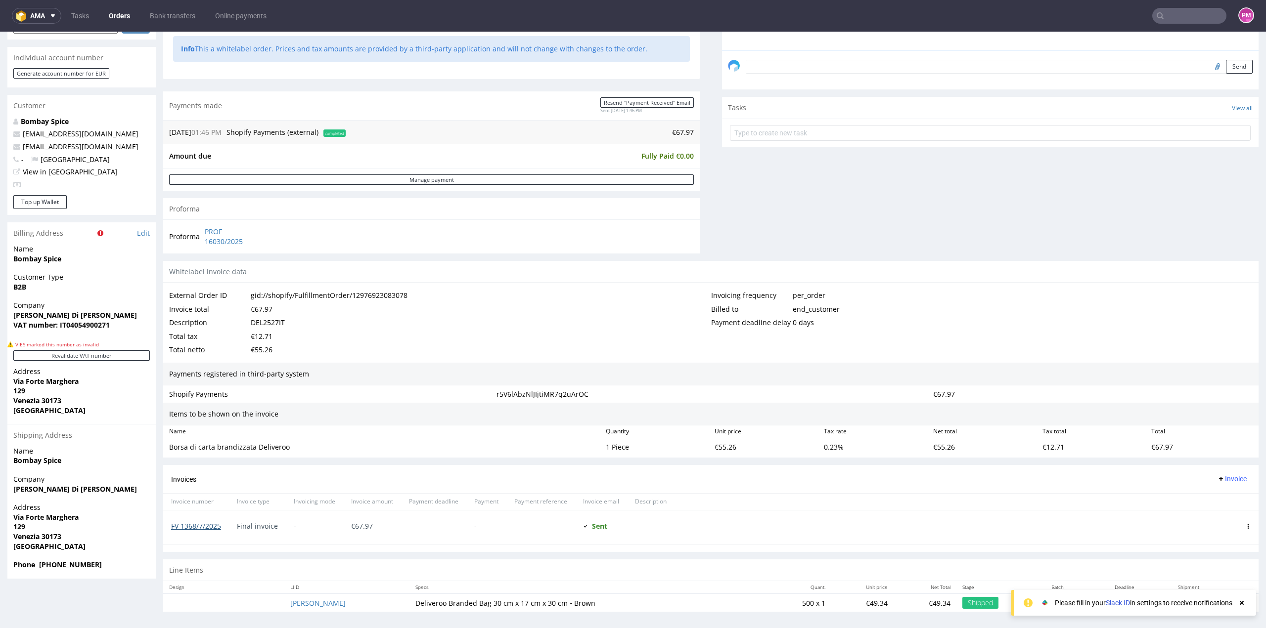
click at [215, 522] on link "FV 1368/7/2025" at bounding box center [196, 526] width 50 height 9
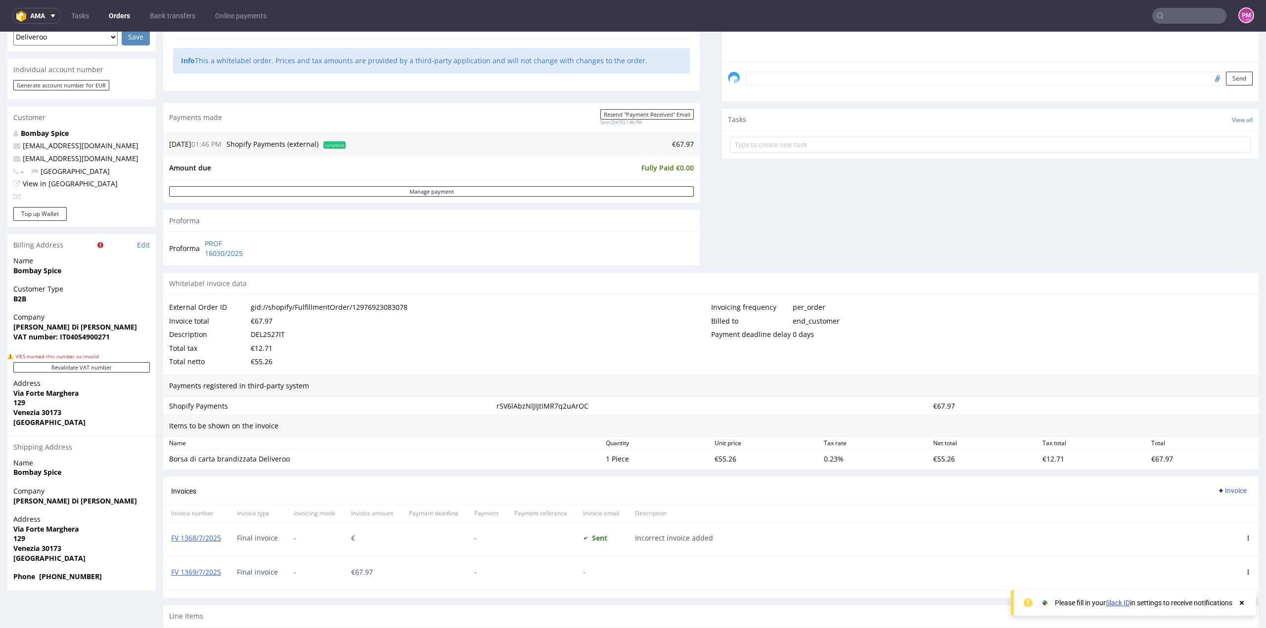
scroll to position [346, 0]
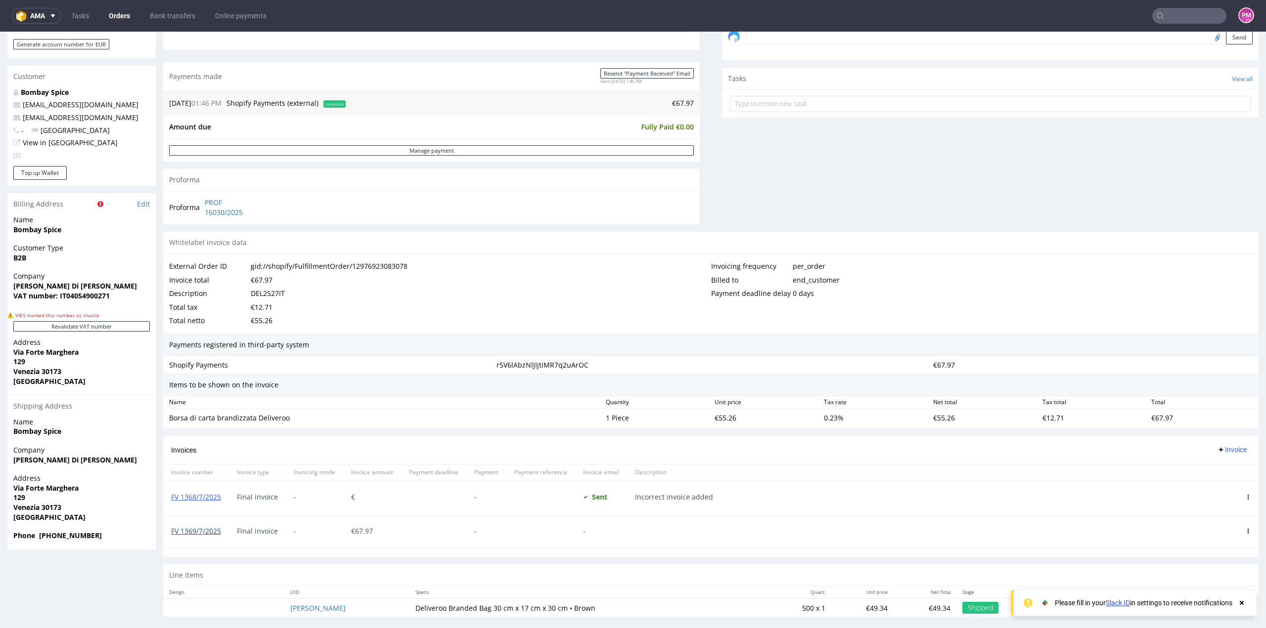
click at [190, 531] on link "FV 1369/7/2025" at bounding box center [196, 531] width 50 height 9
